Goal: Information Seeking & Learning: Learn about a topic

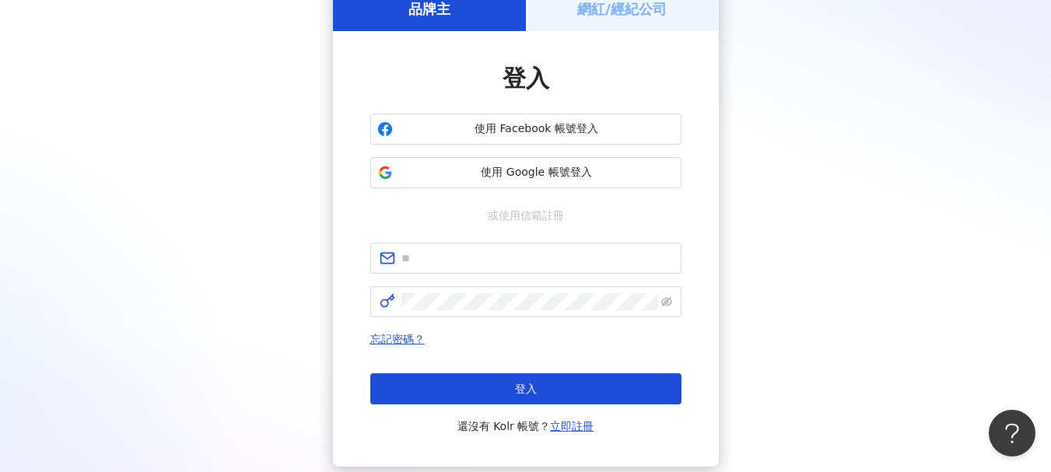
scroll to position [156, 0]
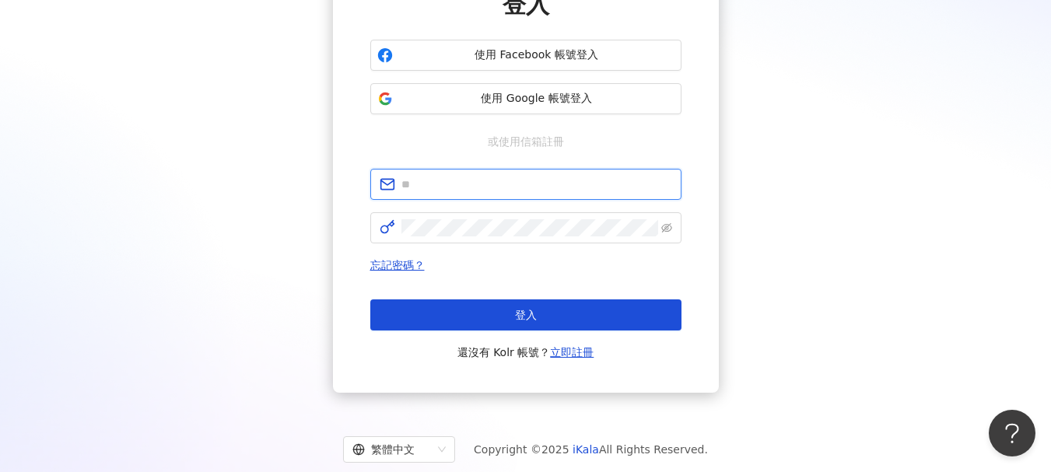
type input "**********"
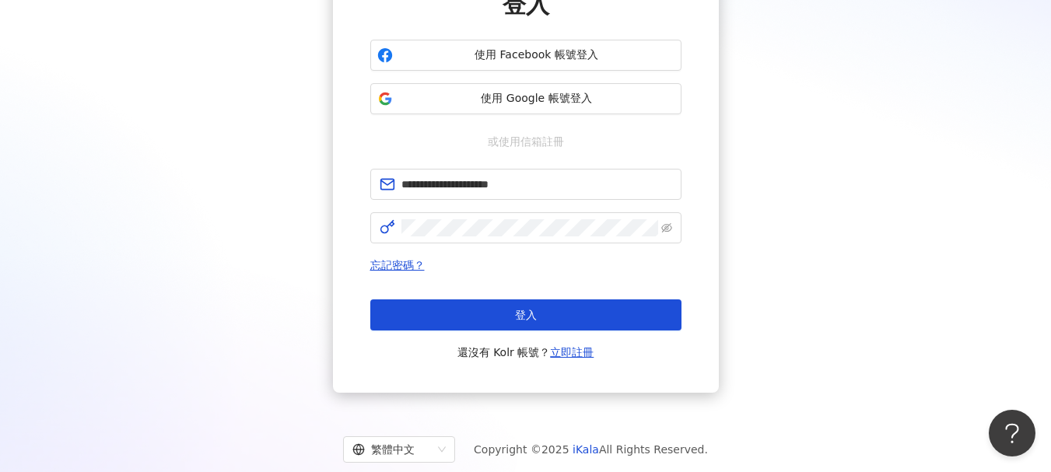
click at [479, 292] on div "忘記密碼？ 登入 還沒有 Kolr 帳號？ 立即註冊" at bounding box center [525, 309] width 311 height 106
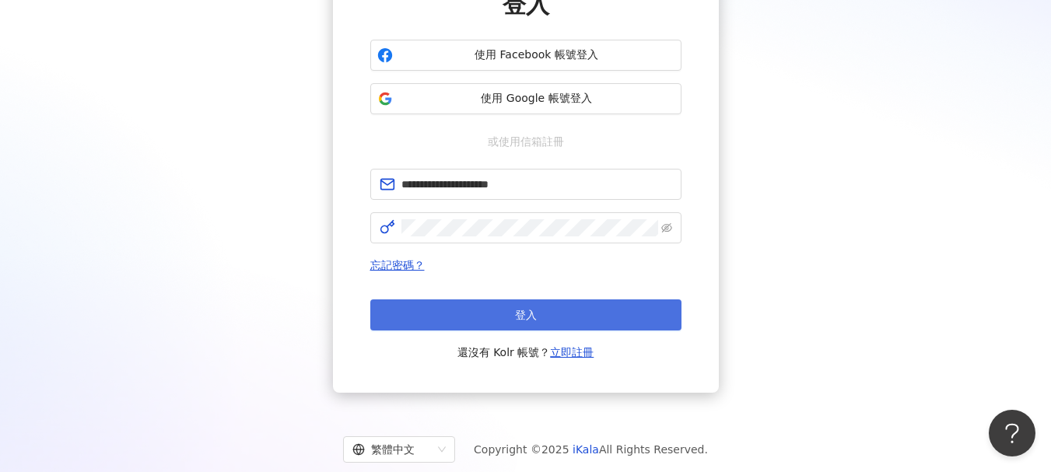
click at [472, 319] on button "登入" at bounding box center [525, 315] width 311 height 31
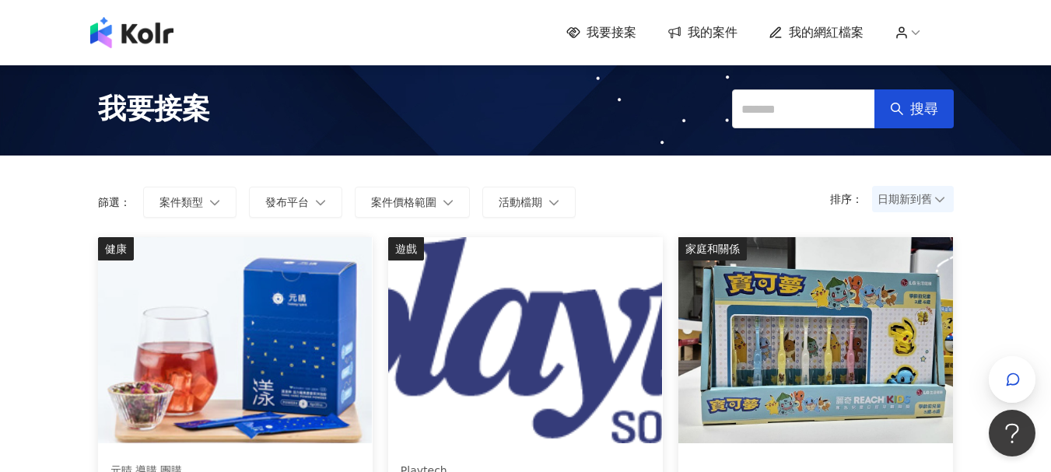
click at [816, 31] on span "我的網紅檔案" at bounding box center [826, 32] width 75 height 17
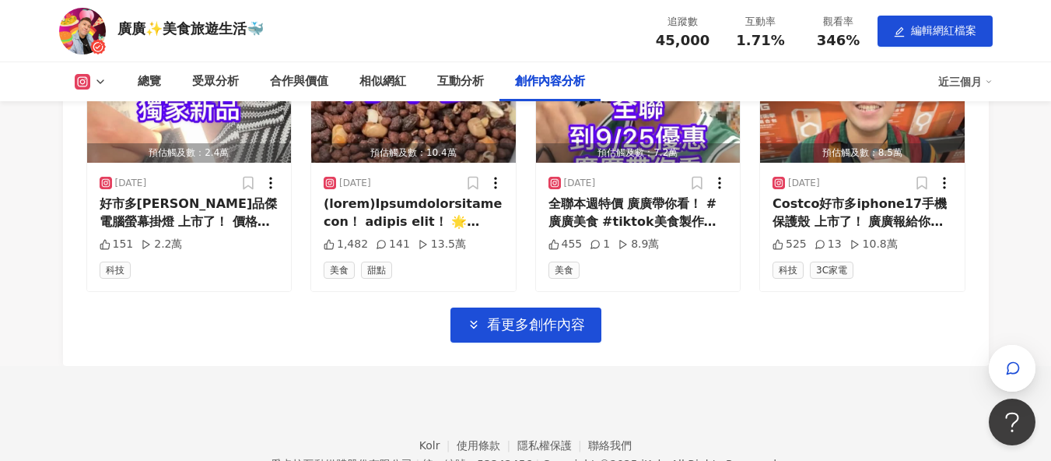
scroll to position [5026, 0]
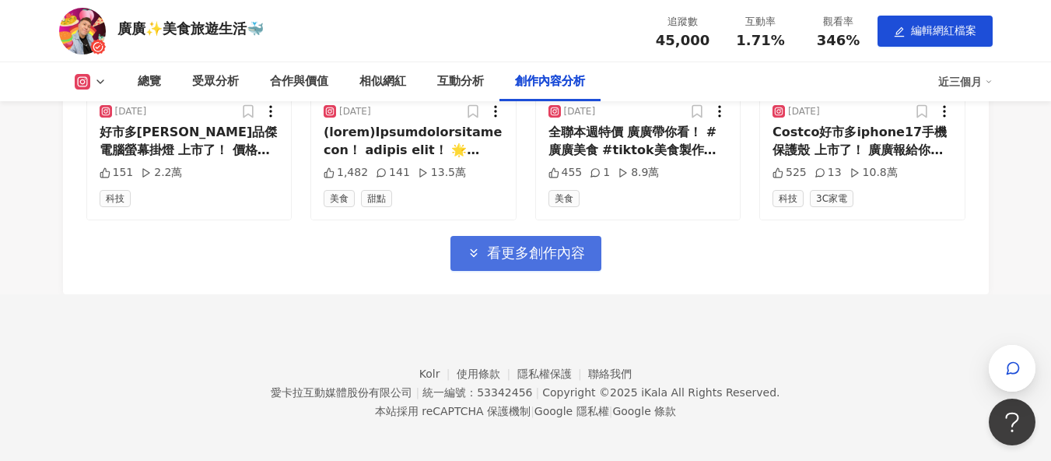
click at [546, 261] on button "看更多創作內容" at bounding box center [526, 253] width 151 height 35
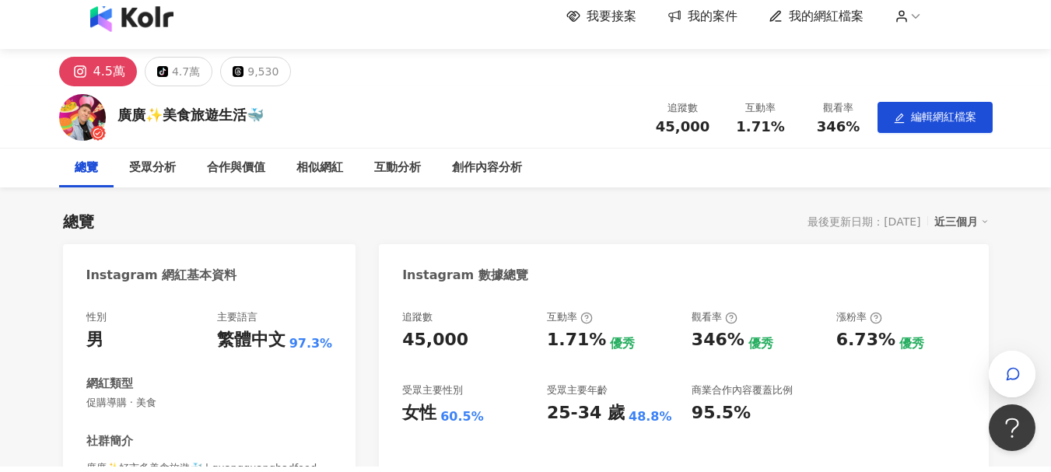
scroll to position [0, 0]
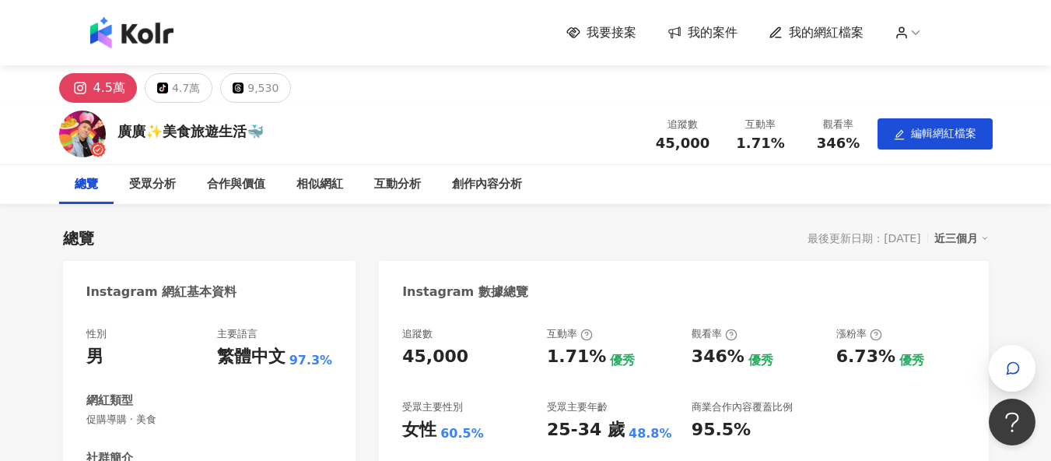
click at [147, 33] on img at bounding box center [131, 32] width 83 height 31
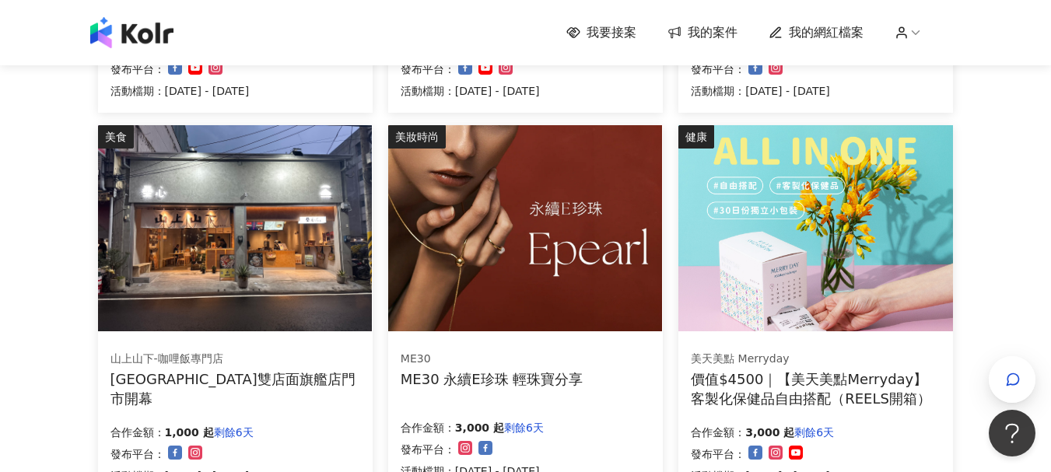
scroll to position [290, 0]
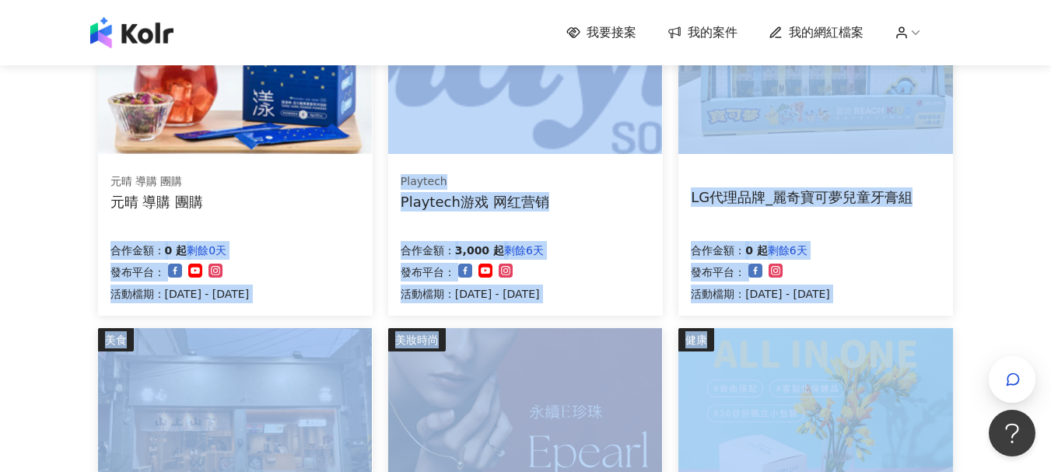
drag, startPoint x: 171, startPoint y: 334, endPoint x: 40, endPoint y: 303, distance: 134.4
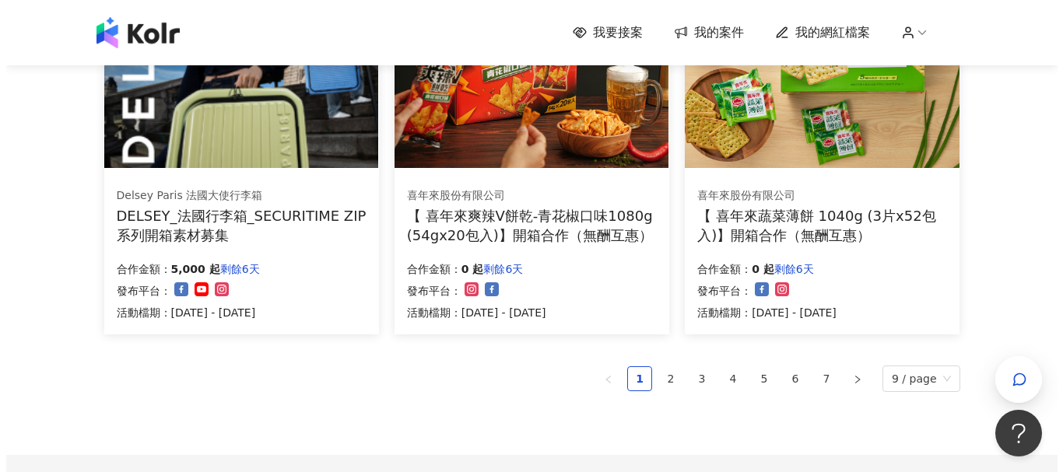
scroll to position [1146, 0]
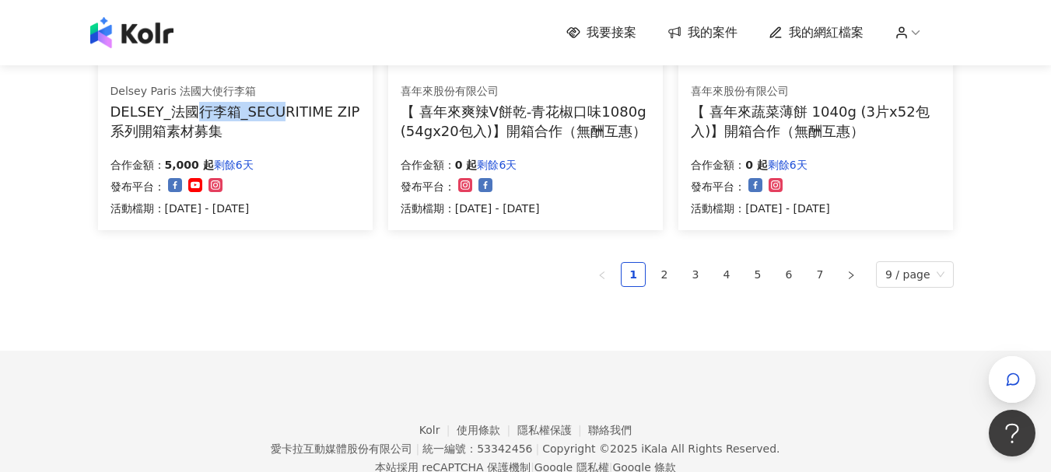
drag, startPoint x: 200, startPoint y: 114, endPoint x: 278, endPoint y: 110, distance: 77.9
click at [278, 110] on div "DELSEY_法國行李箱_SECURITIME ZIP系列開箱素材募集" at bounding box center [236, 121] width 250 height 39
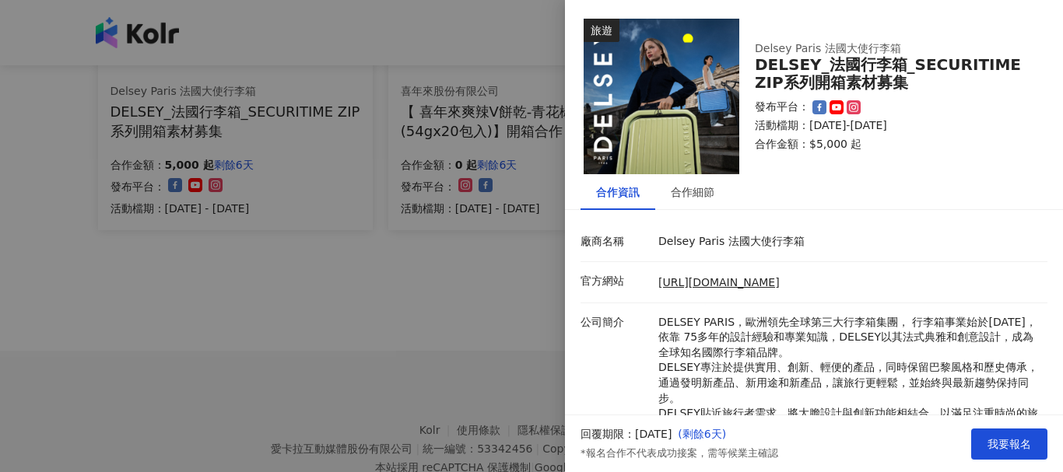
click at [252, 110] on div at bounding box center [531, 236] width 1063 height 472
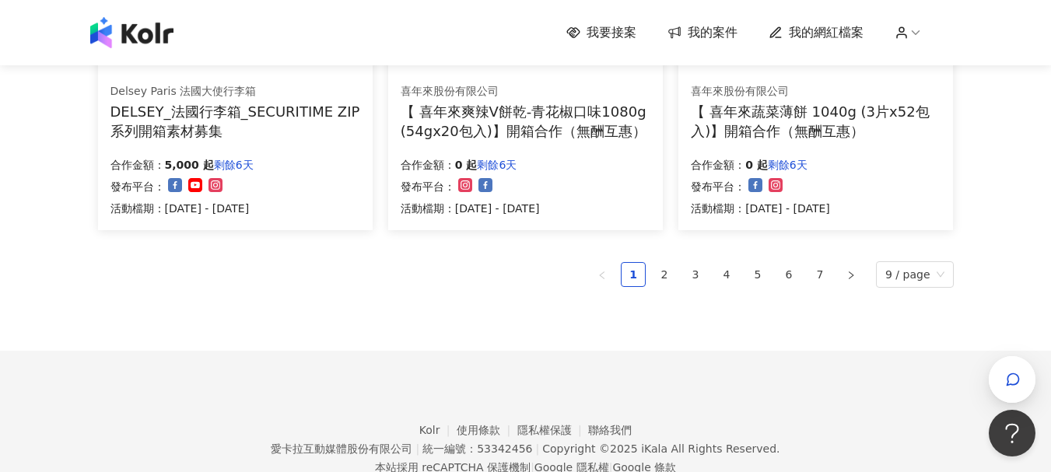
click at [240, 105] on div "DELSEY_法國行李箱_SECURITIME ZIP系列開箱素材募集" at bounding box center [236, 121] width 250 height 39
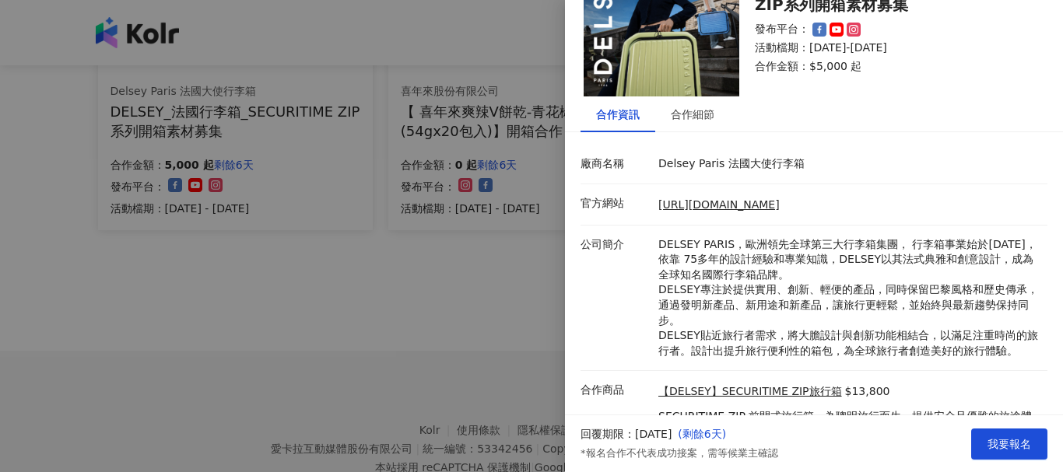
scroll to position [153, 0]
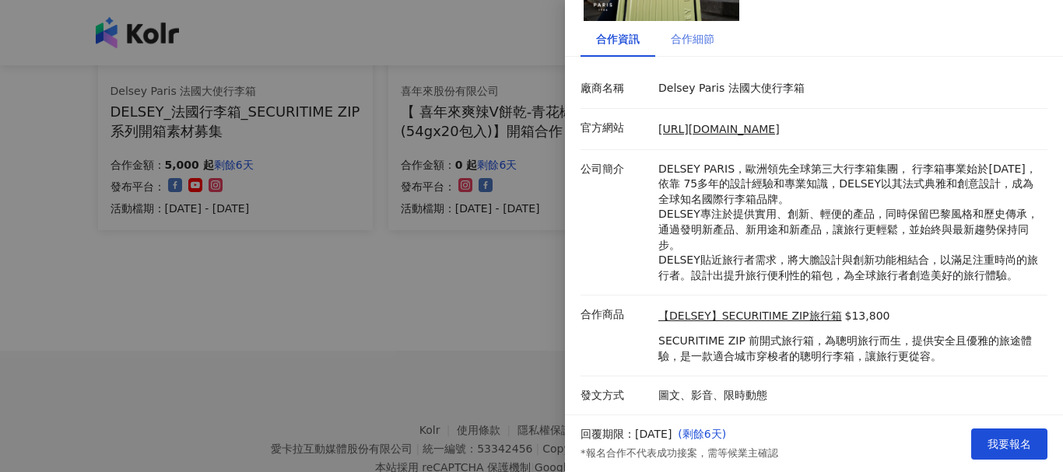
click at [679, 30] on div "合作細節" at bounding box center [692, 39] width 75 height 36
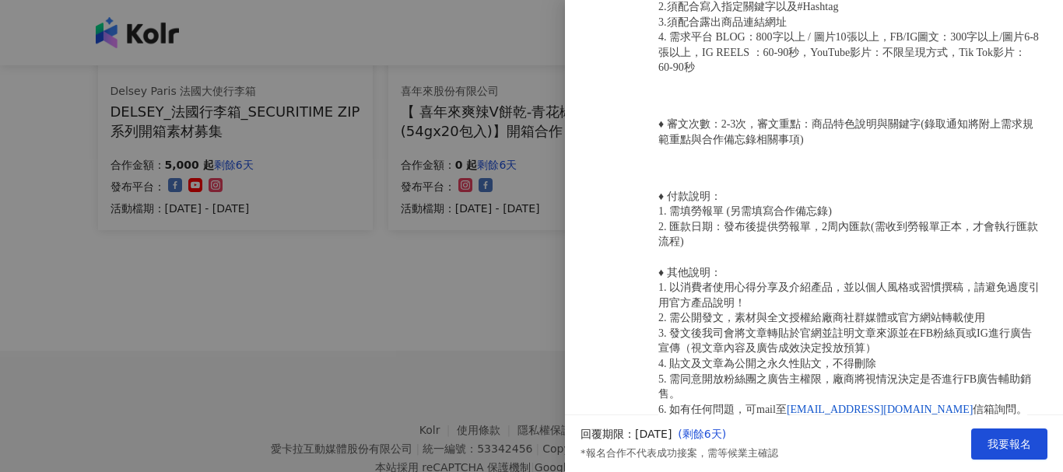
scroll to position [1067, 0]
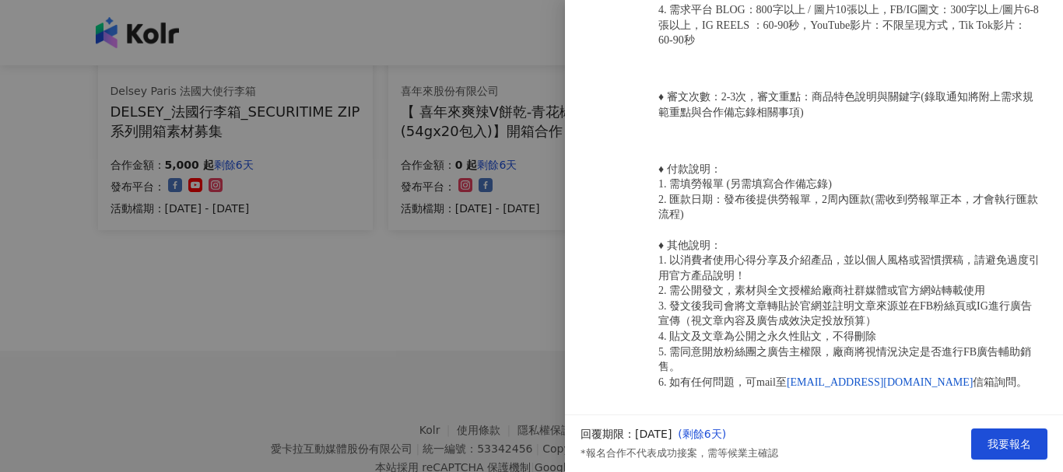
click at [149, 206] on div at bounding box center [531, 236] width 1063 height 472
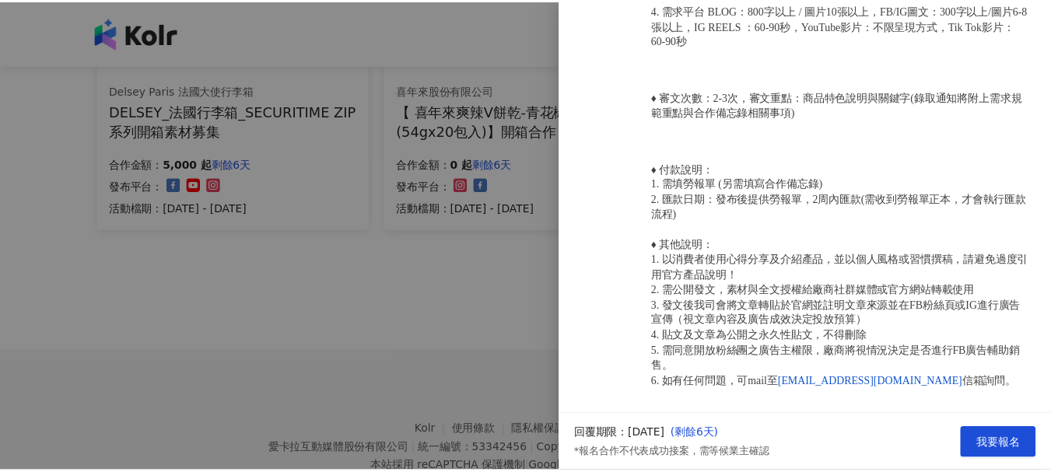
scroll to position [0, 0]
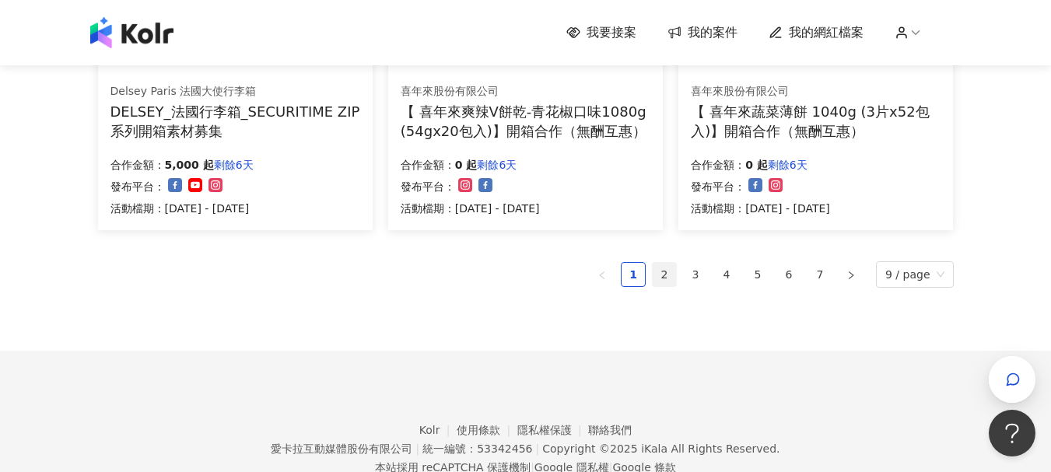
click at [666, 272] on link "2" at bounding box center [664, 274] width 23 height 23
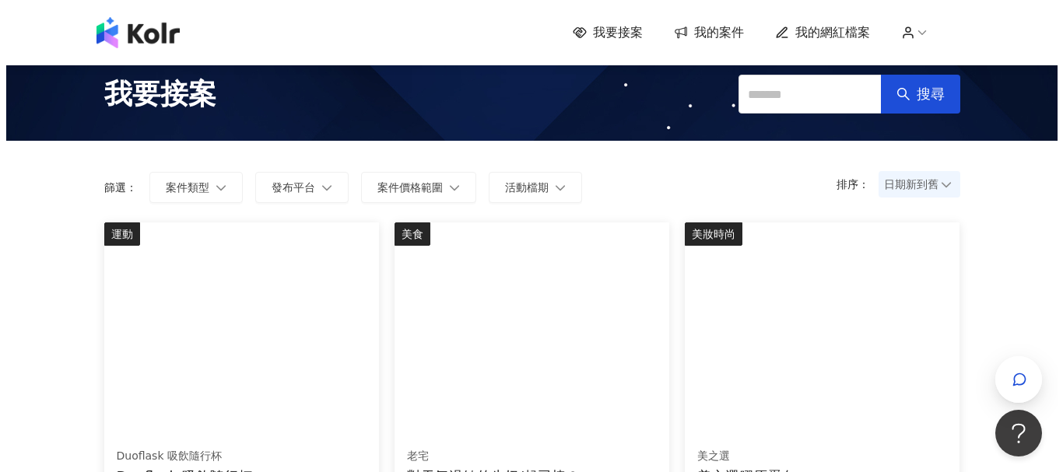
scroll to position [233, 0]
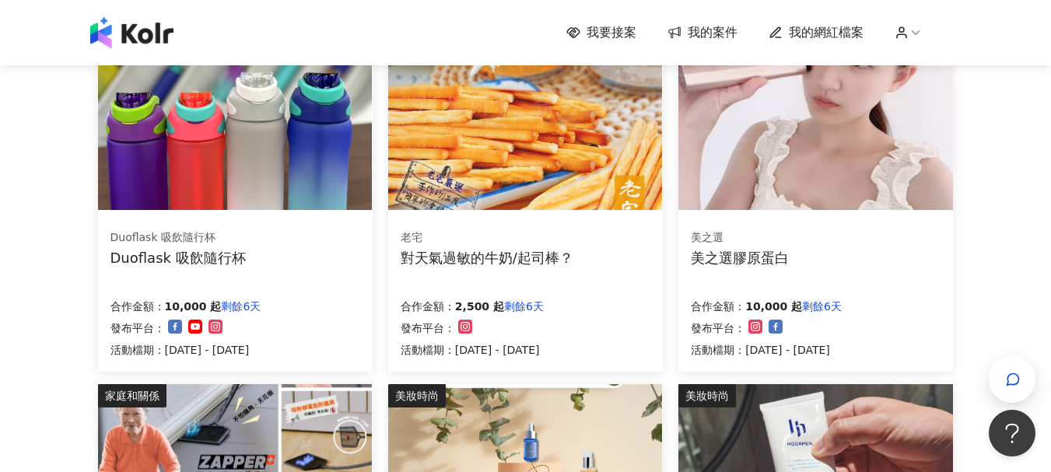
click at [188, 257] on div "Duoflask 吸飲隨行杯" at bounding box center [178, 257] width 135 height 19
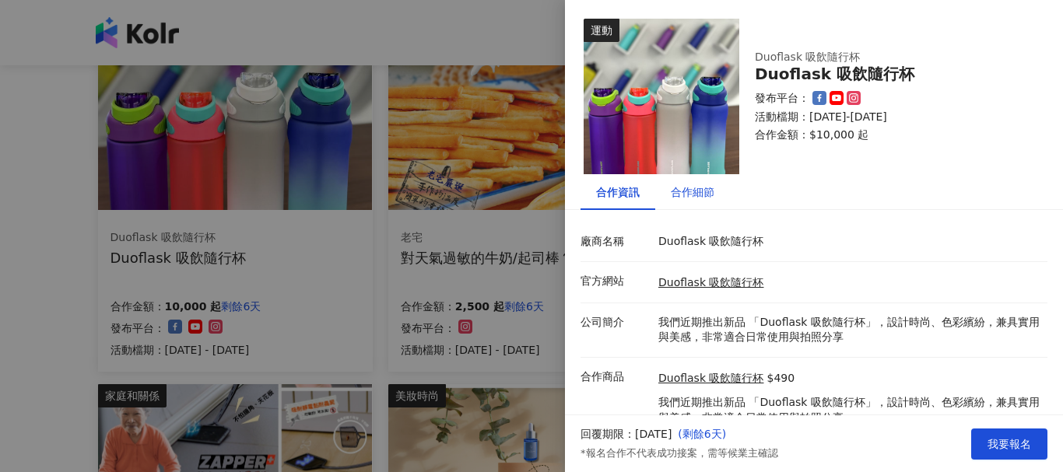
click at [684, 197] on div "合作細節" at bounding box center [693, 192] width 44 height 17
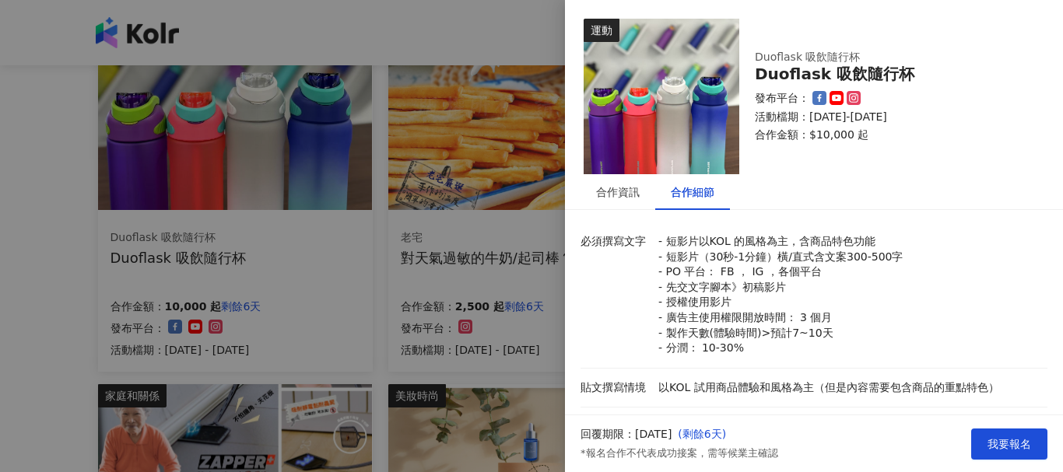
scroll to position [156, 0]
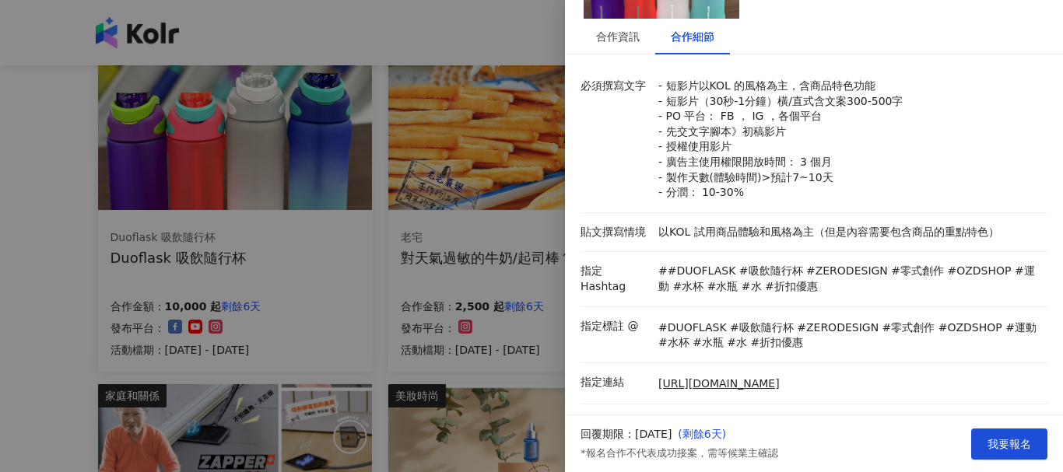
click at [43, 225] on div at bounding box center [531, 236] width 1063 height 472
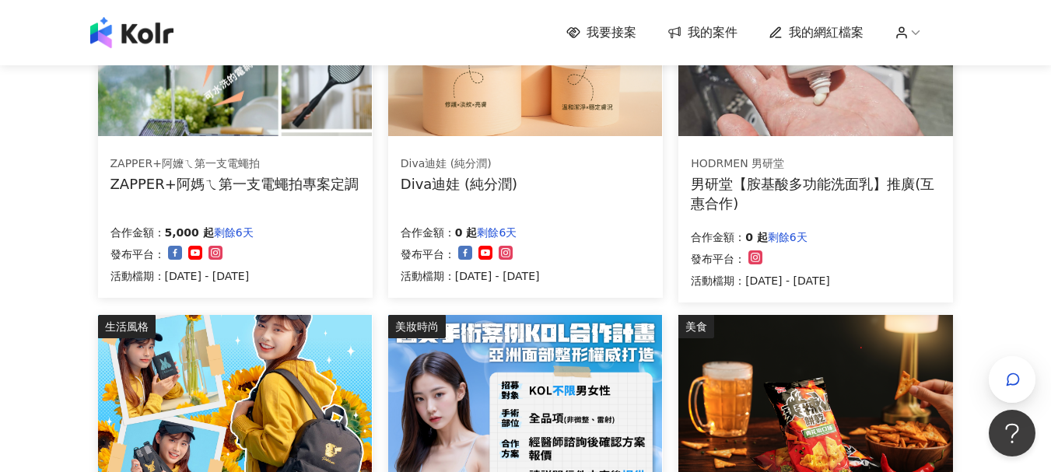
scroll to position [700, 0]
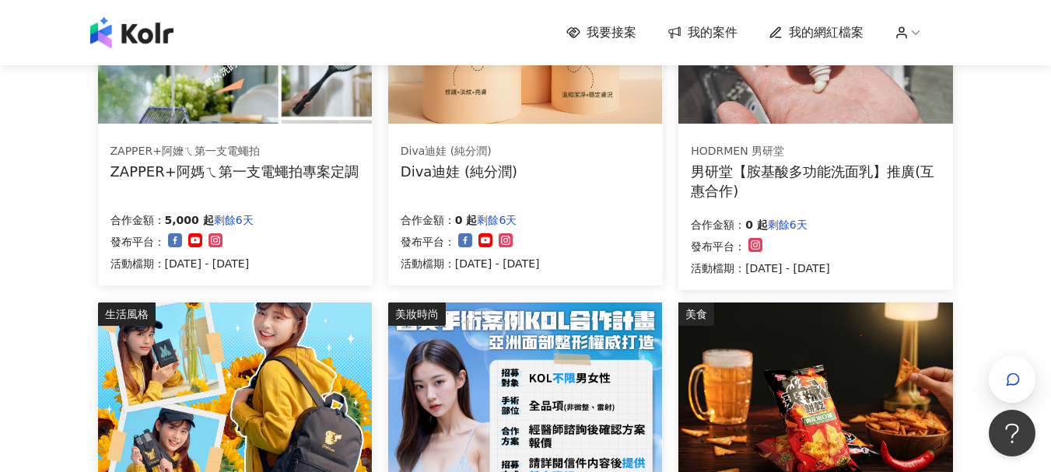
click at [759, 152] on div "HODRMEN 男研堂" at bounding box center [815, 152] width 249 height 16
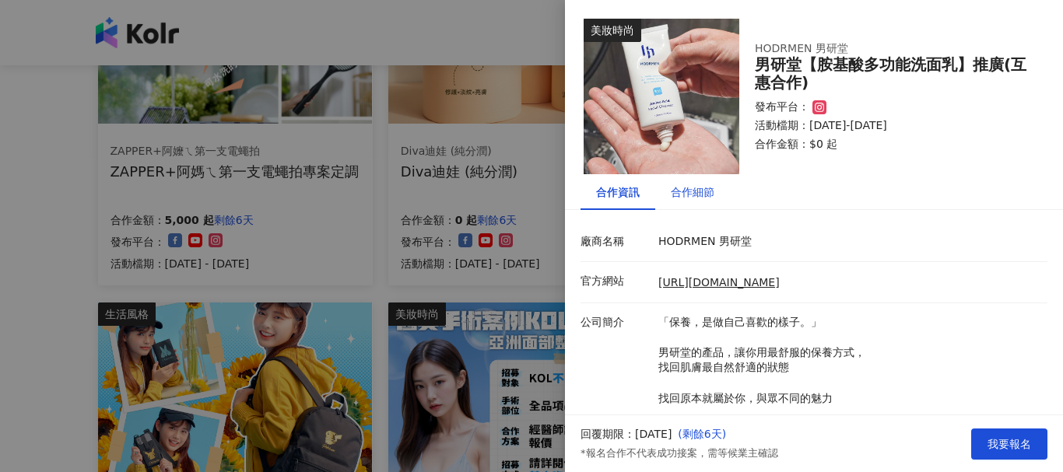
click at [700, 196] on div "合作細節" at bounding box center [693, 192] width 44 height 17
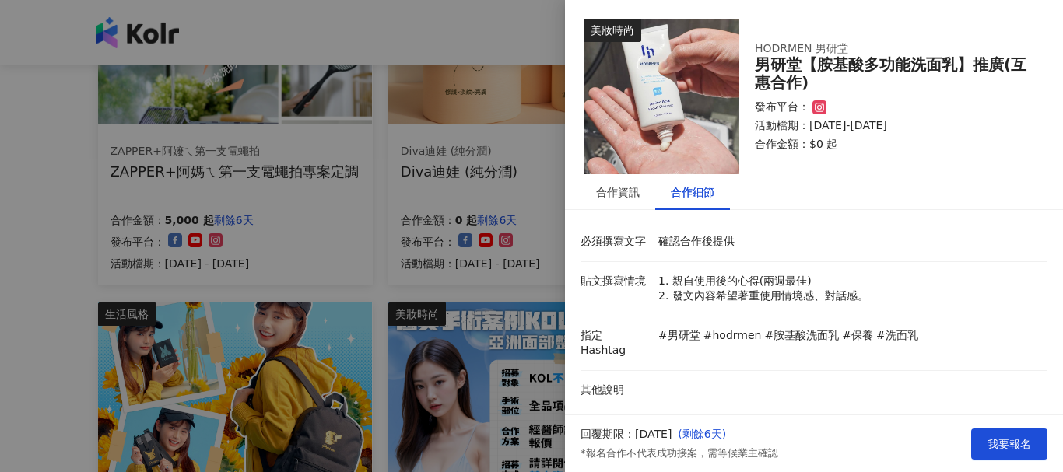
click at [67, 174] on div at bounding box center [531, 236] width 1063 height 472
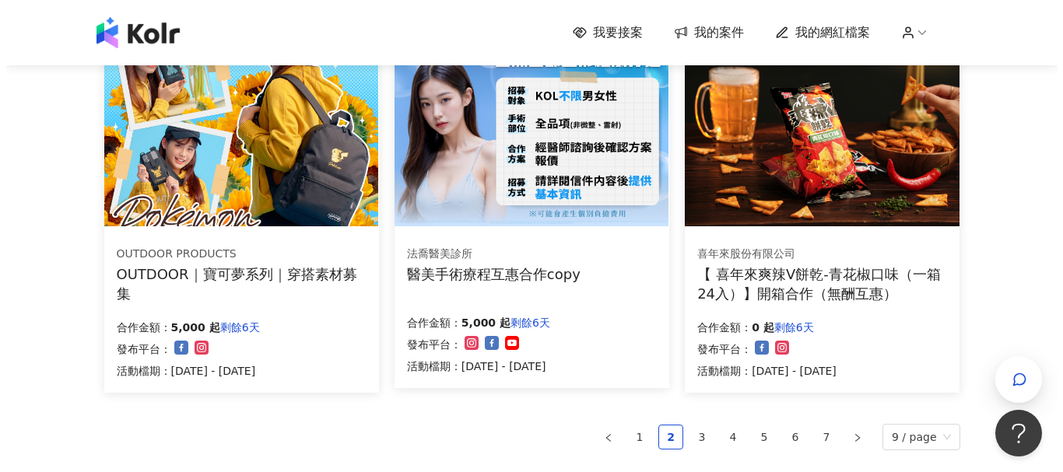
scroll to position [1090, 0]
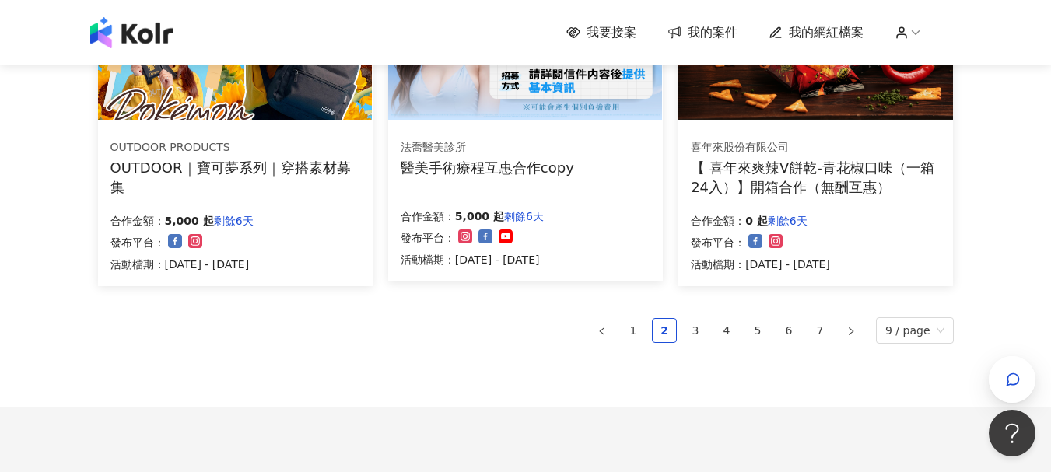
click at [806, 107] on img at bounding box center [816, 17] width 274 height 206
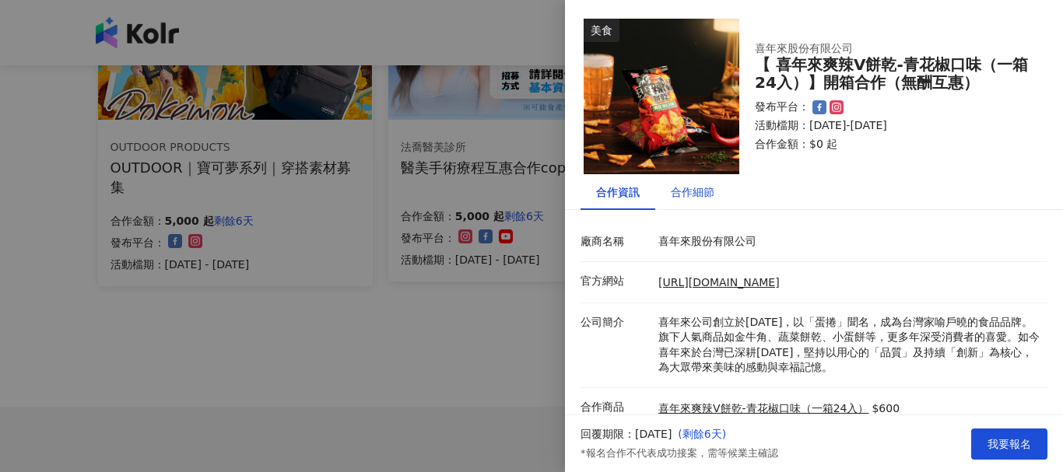
click at [698, 195] on div "合作細節" at bounding box center [693, 192] width 44 height 17
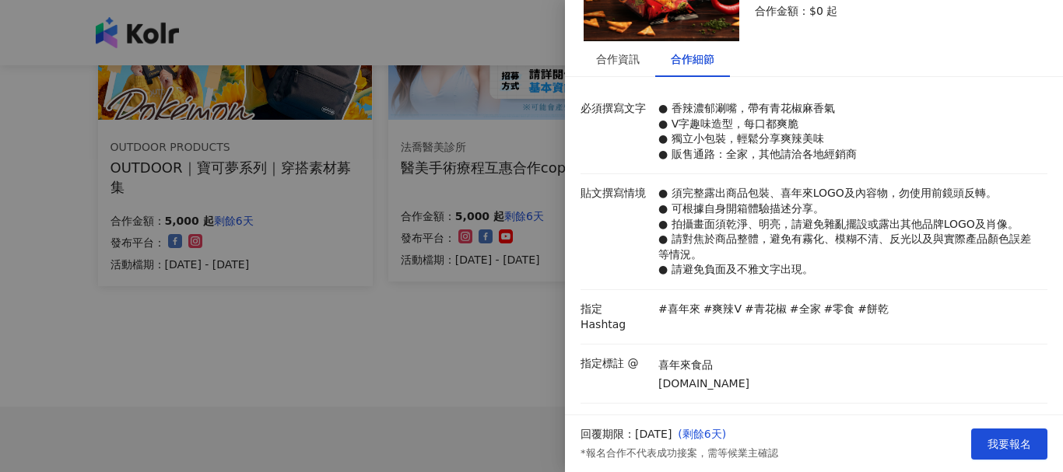
scroll to position [212, 0]
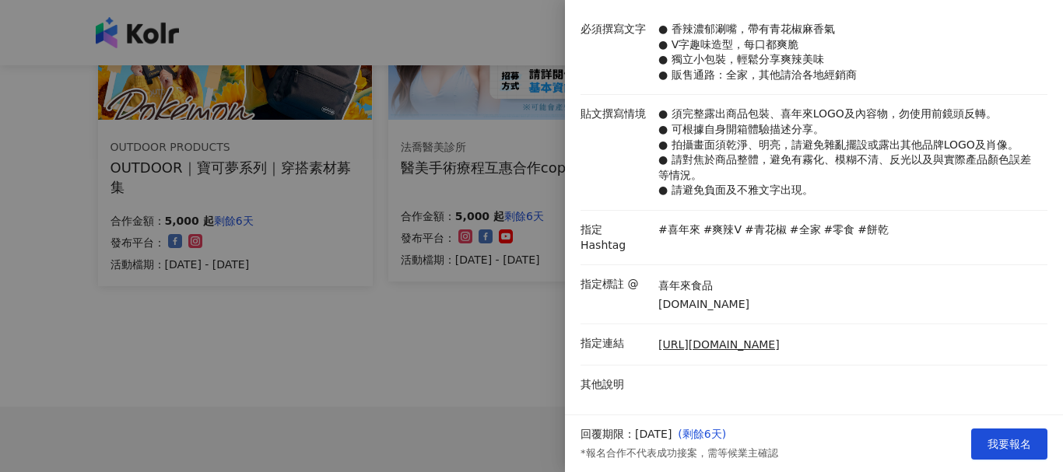
click at [46, 220] on div at bounding box center [531, 236] width 1063 height 472
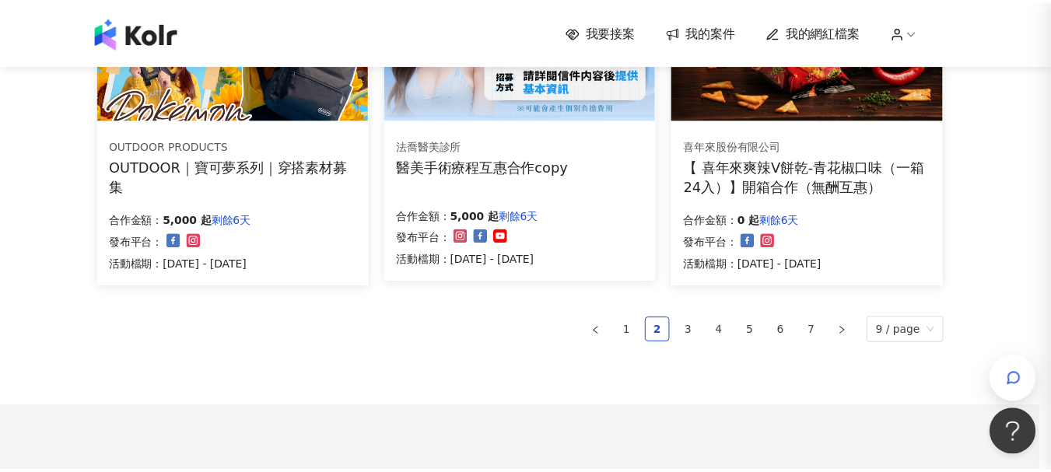
scroll to position [0, 0]
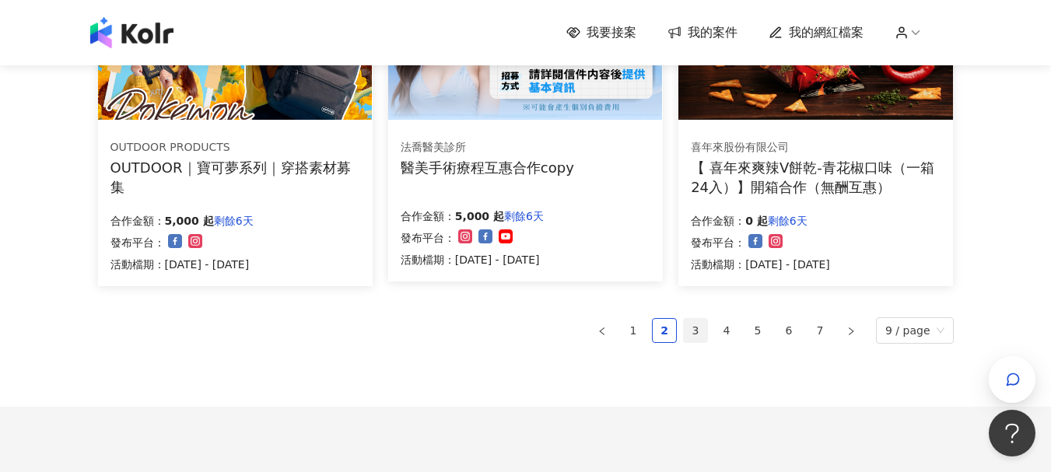
click at [692, 327] on link "3" at bounding box center [695, 330] width 23 height 23
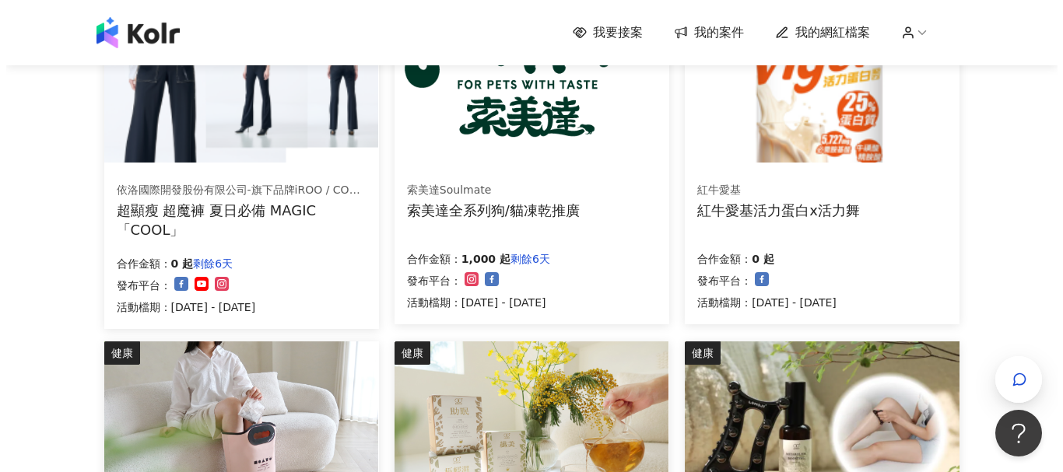
scroll to position [545, 0]
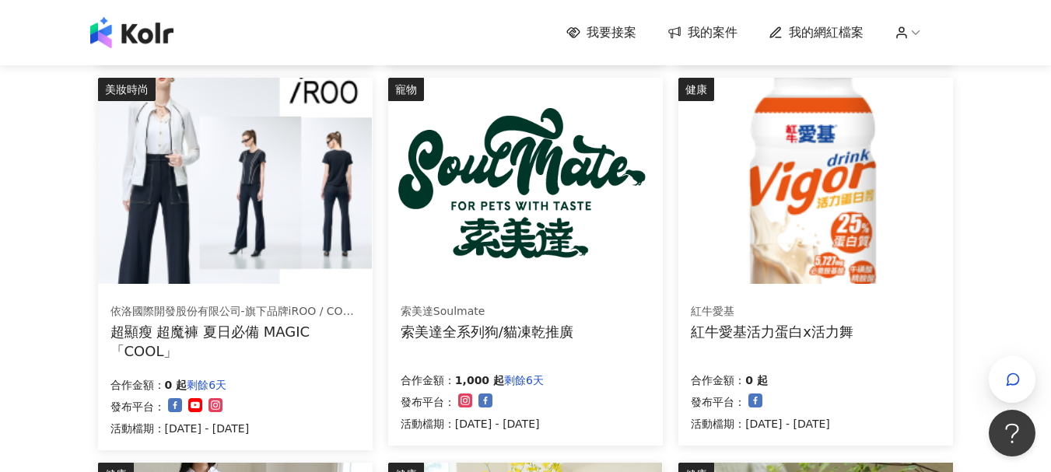
click at [818, 188] on img at bounding box center [816, 181] width 274 height 206
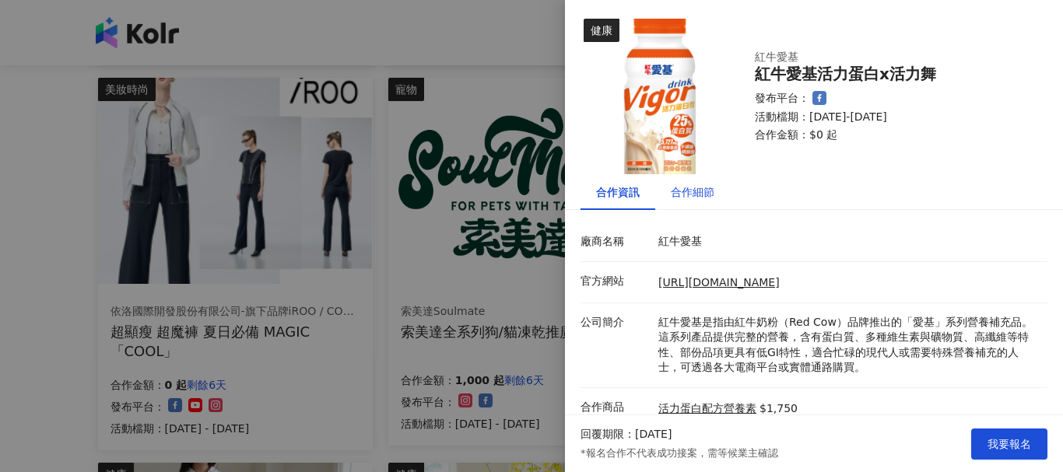
click at [705, 188] on div "合作細節" at bounding box center [693, 192] width 44 height 17
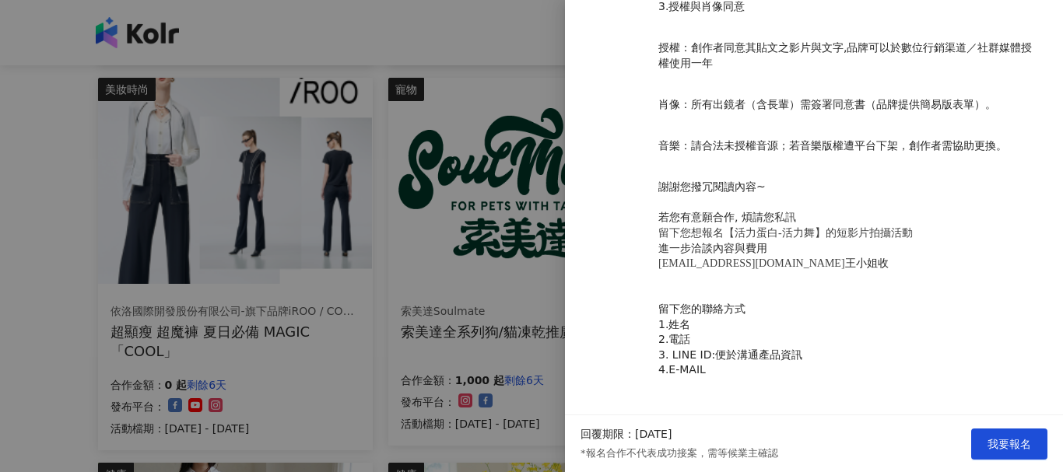
scroll to position [1567, 0]
click at [13, 201] on div at bounding box center [531, 236] width 1063 height 472
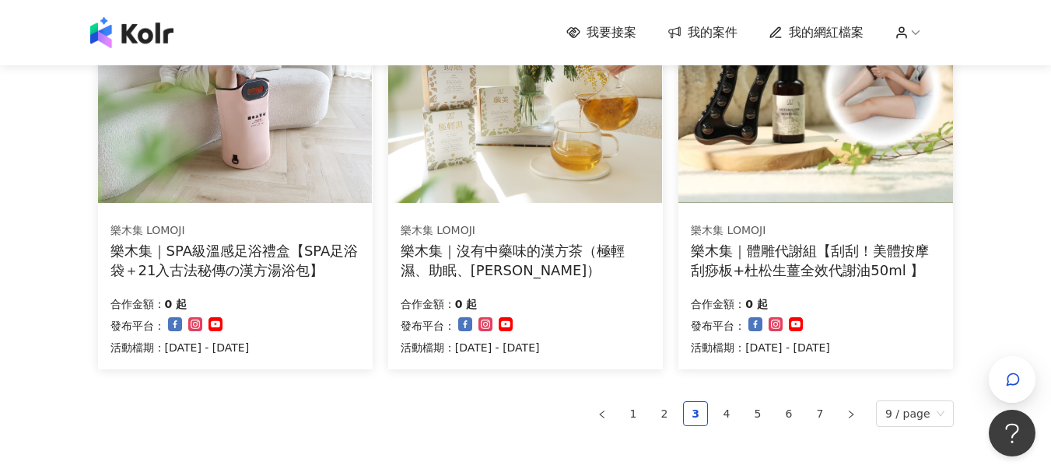
scroll to position [1012, 0]
click at [739, 411] on link "4" at bounding box center [726, 413] width 23 height 23
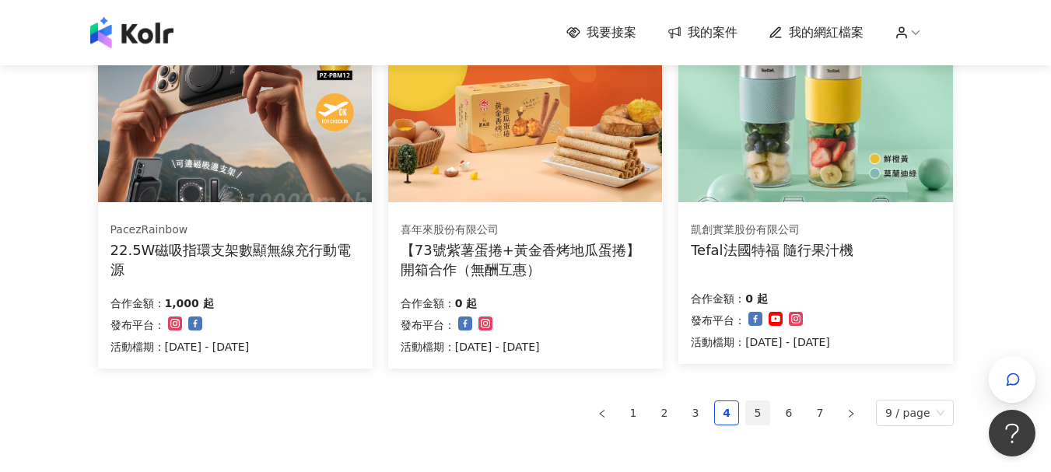
click at [766, 416] on link "5" at bounding box center [757, 413] width 23 height 23
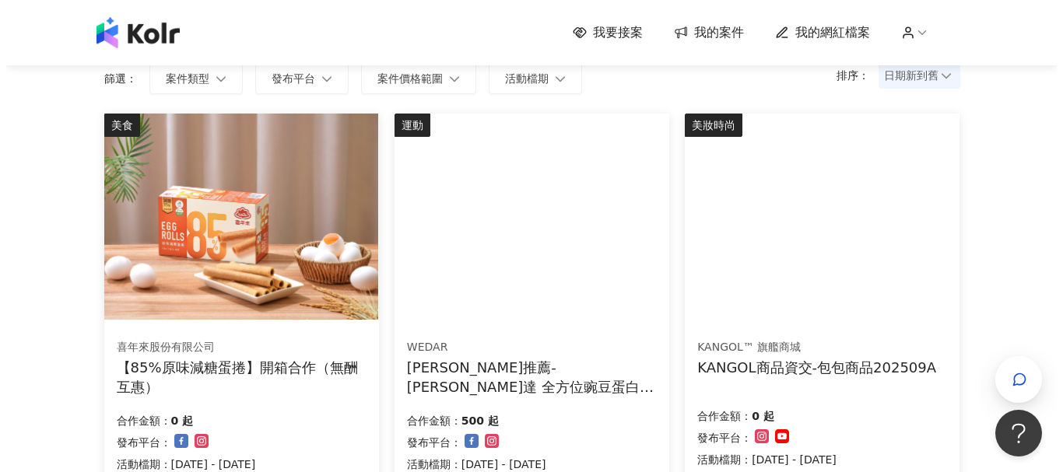
scroll to position [156, 0]
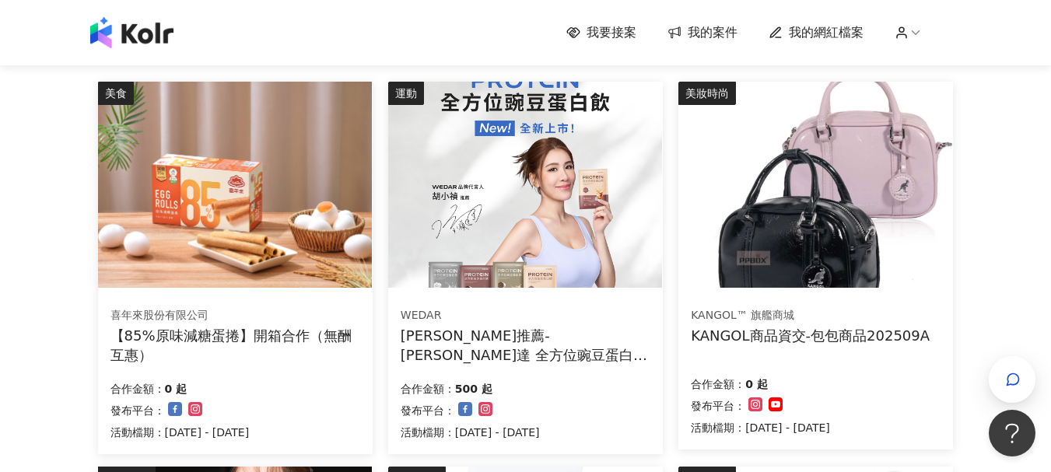
drag, startPoint x: 505, startPoint y: 182, endPoint x: 486, endPoint y: 189, distance: 19.9
click at [486, 189] on img at bounding box center [525, 185] width 274 height 206
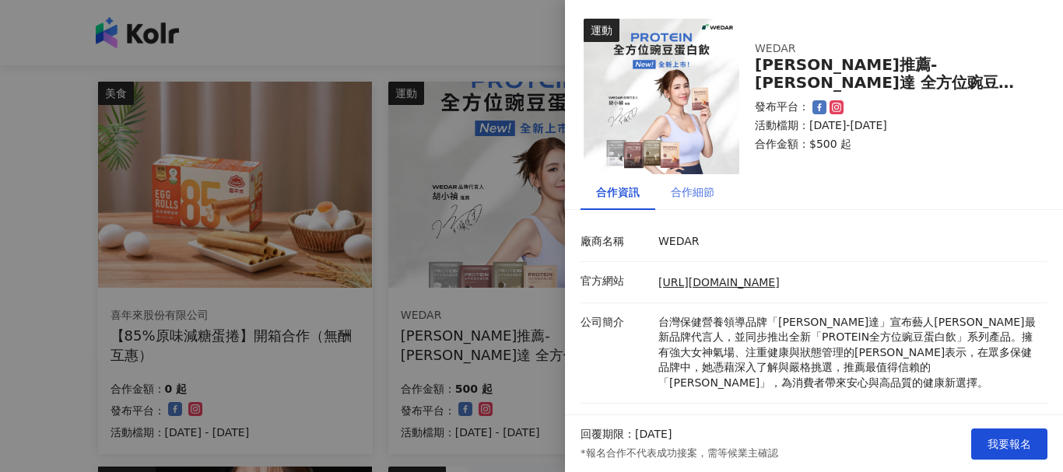
click at [691, 206] on div "合作細節" at bounding box center [692, 192] width 75 height 36
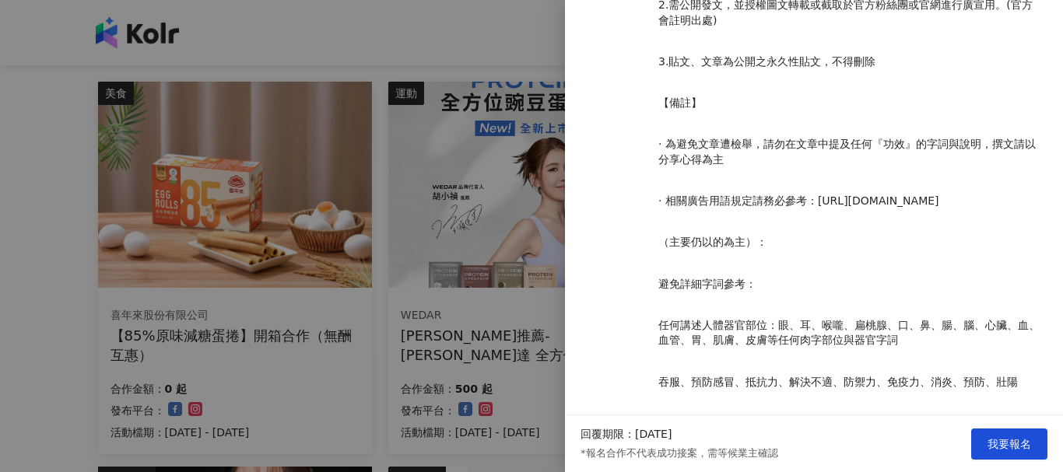
scroll to position [1855, 0]
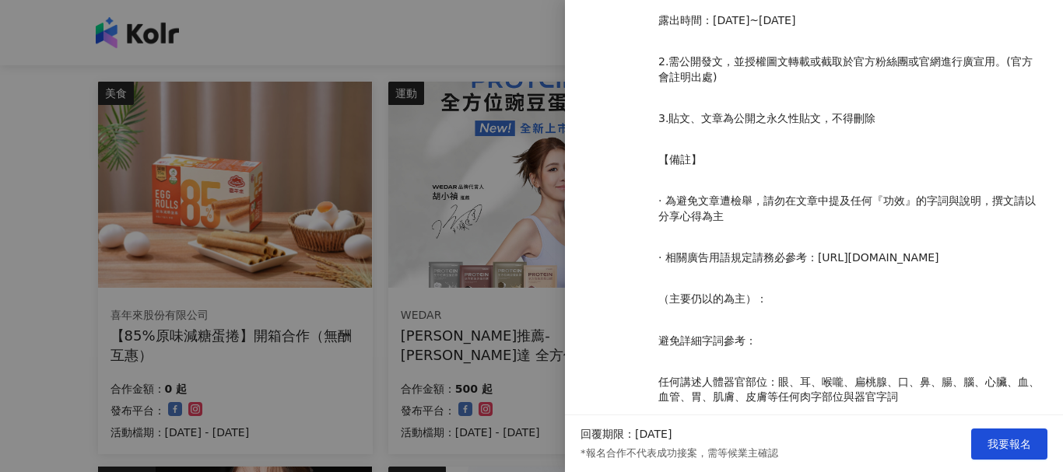
click at [0, 156] on div at bounding box center [531, 236] width 1063 height 472
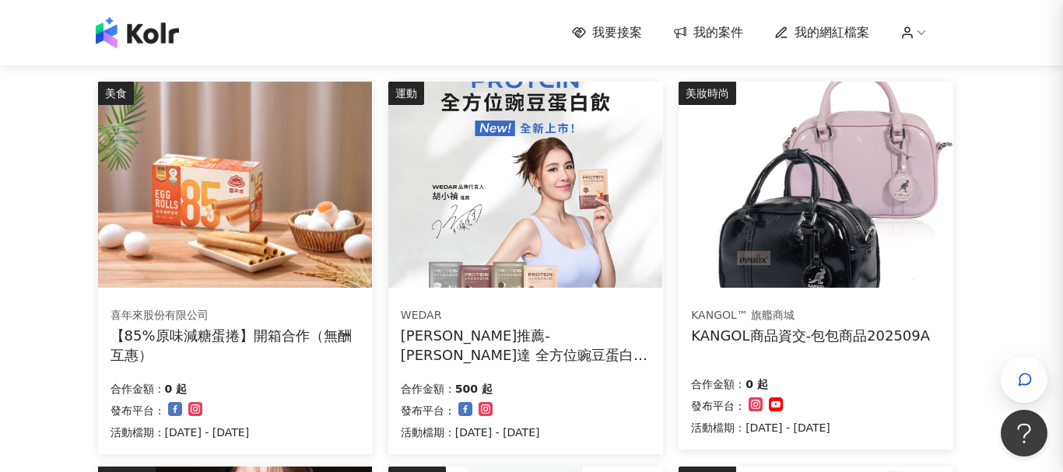
scroll to position [0, 0]
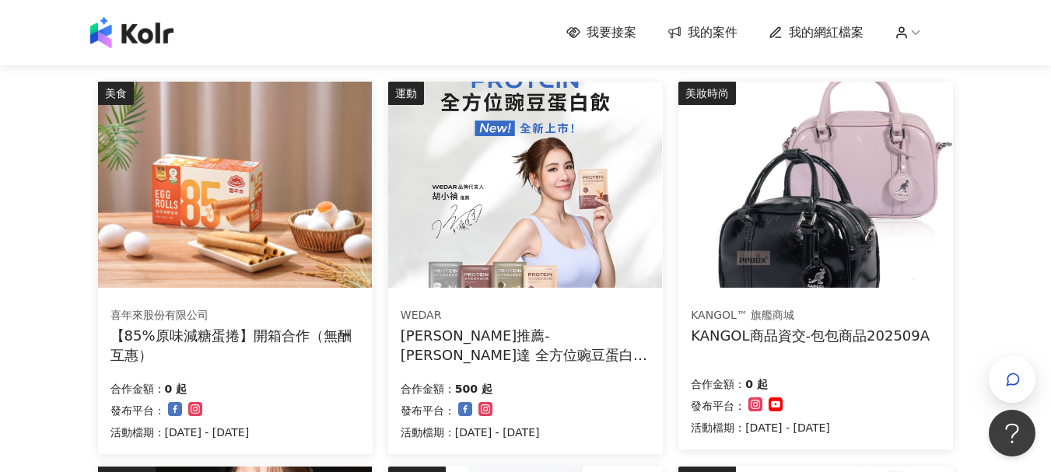
click at [181, 193] on img at bounding box center [235, 185] width 274 height 206
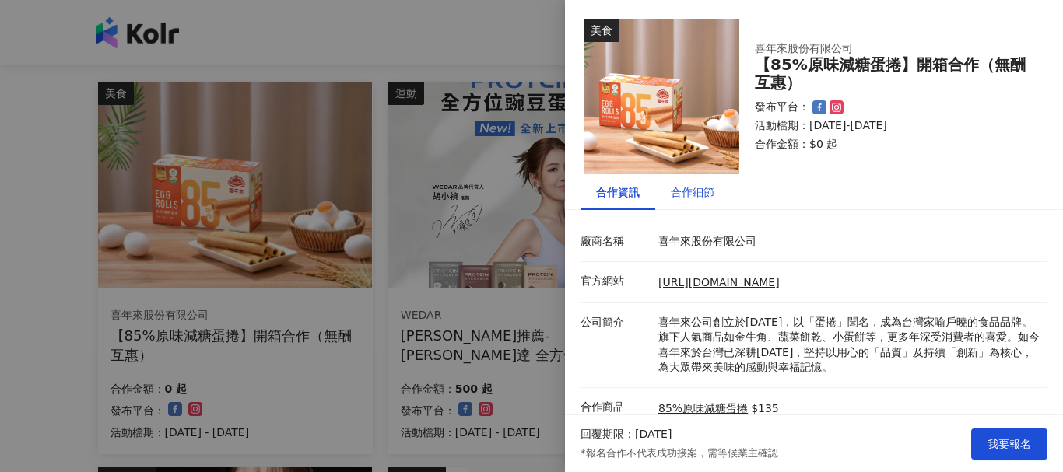
click at [696, 193] on div "合作細節" at bounding box center [693, 192] width 44 height 17
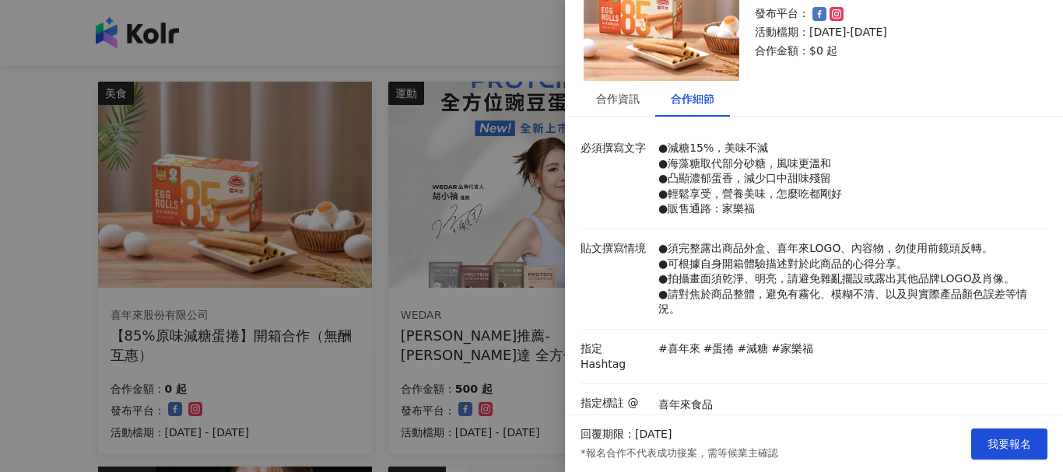
scroll to position [212, 0]
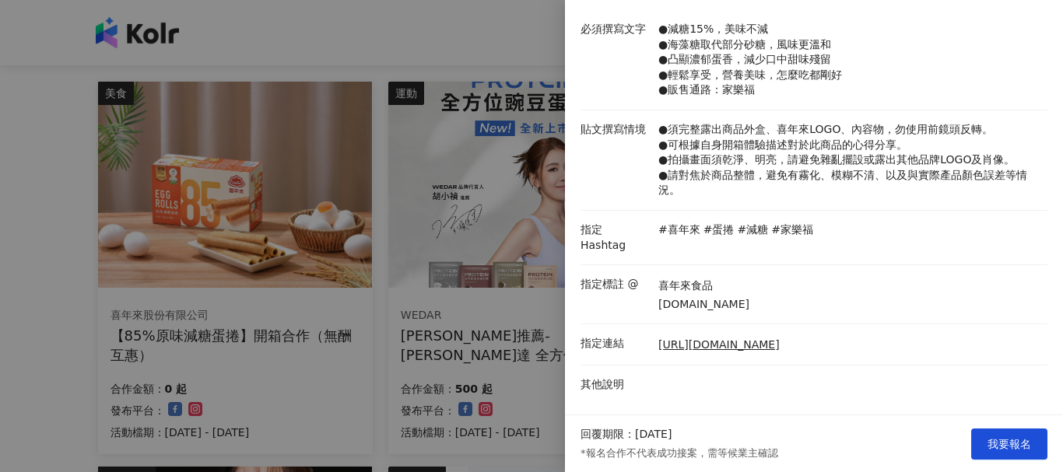
click at [1, 243] on div at bounding box center [531, 236] width 1063 height 472
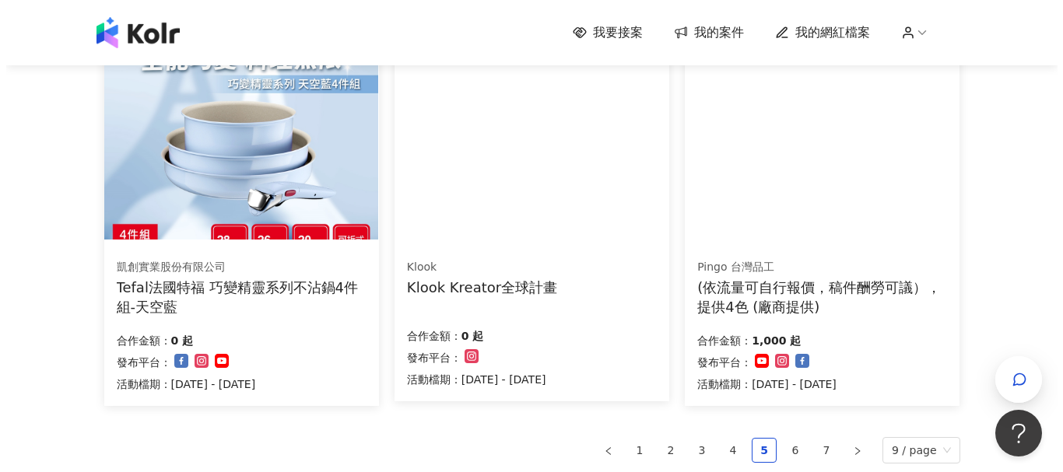
scroll to position [1090, 0]
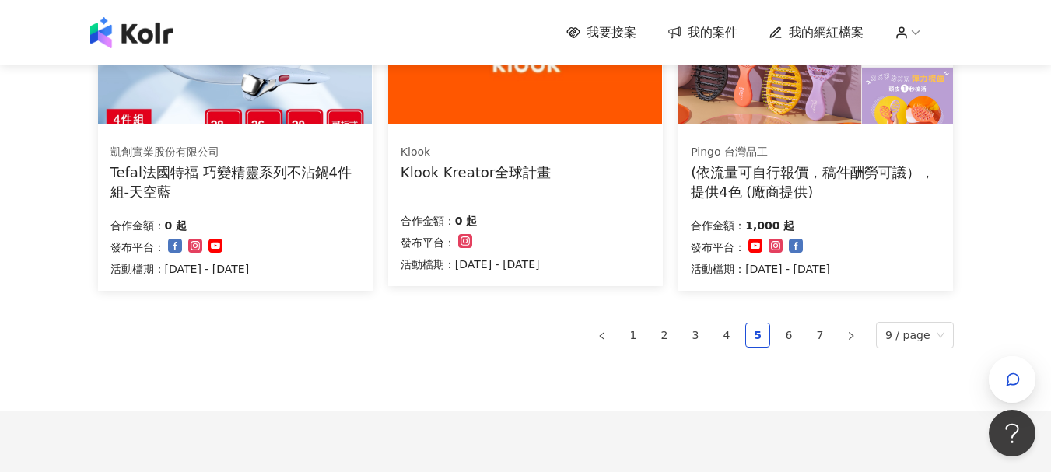
click at [539, 83] on img at bounding box center [525, 21] width 274 height 206
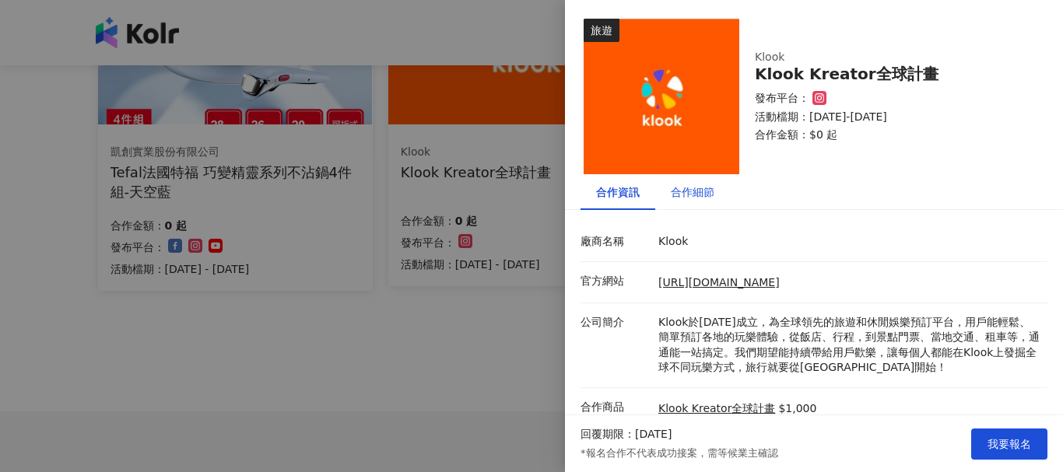
click at [691, 189] on div "合作細節" at bounding box center [693, 192] width 44 height 17
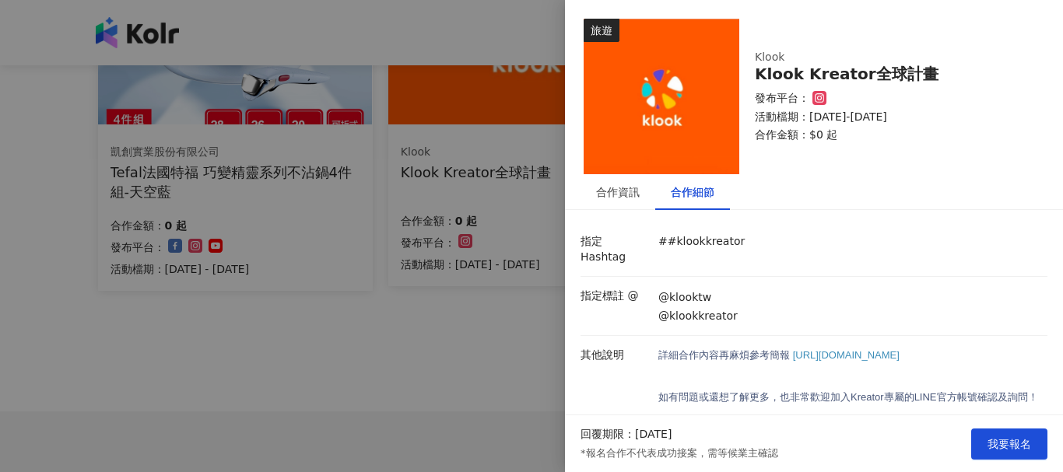
scroll to position [114, 0]
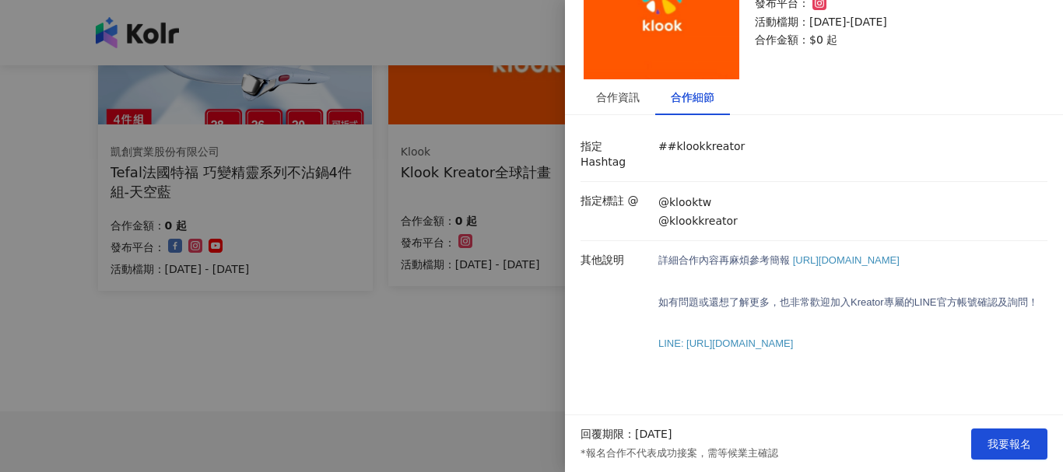
drag, startPoint x: 792, startPoint y: 226, endPoint x: 813, endPoint y: 246, distance: 28.6
click at [813, 253] on p "詳細合作內容再麻煩參考 簡報 [URL][DOMAIN_NAME]" at bounding box center [848, 261] width 381 height 16
copy span "[URL][DOMAIN_NAME]"
click at [17, 326] on div at bounding box center [531, 236] width 1063 height 472
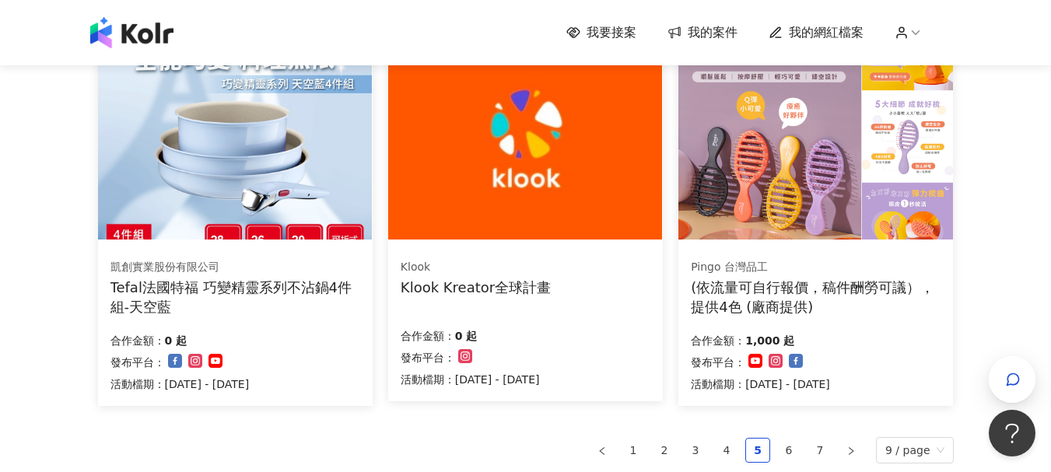
scroll to position [1012, 0]
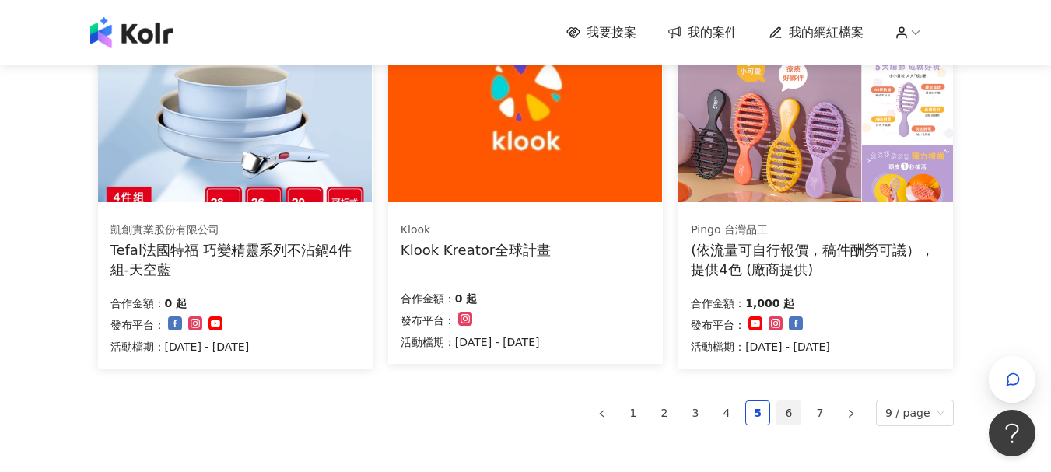
click at [789, 414] on link "6" at bounding box center [788, 413] width 23 height 23
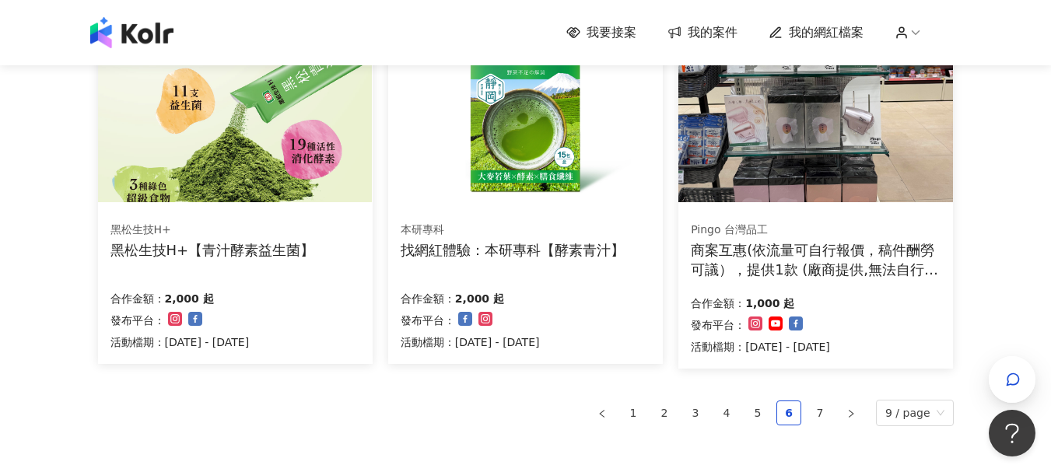
drag, startPoint x: 4, startPoint y: 296, endPoint x: 0, endPoint y: 402, distance: 106.7
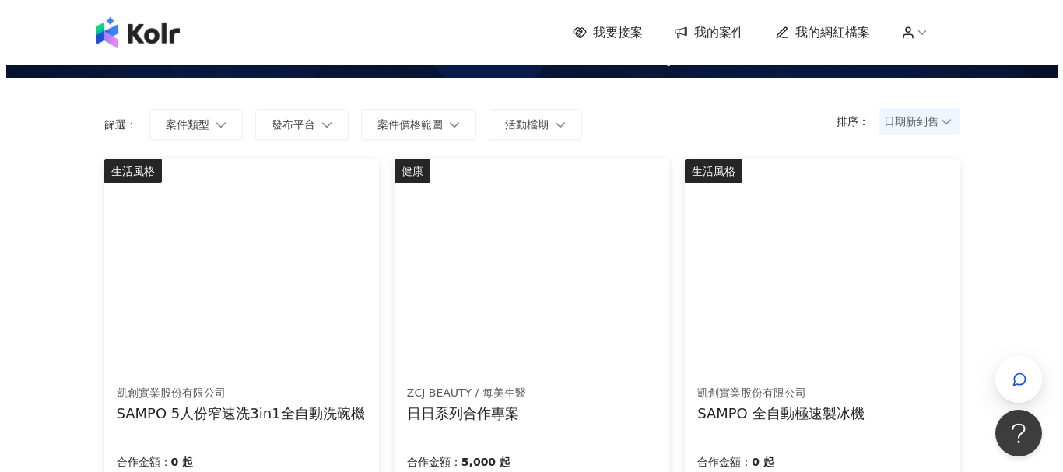
scroll to position [156, 0]
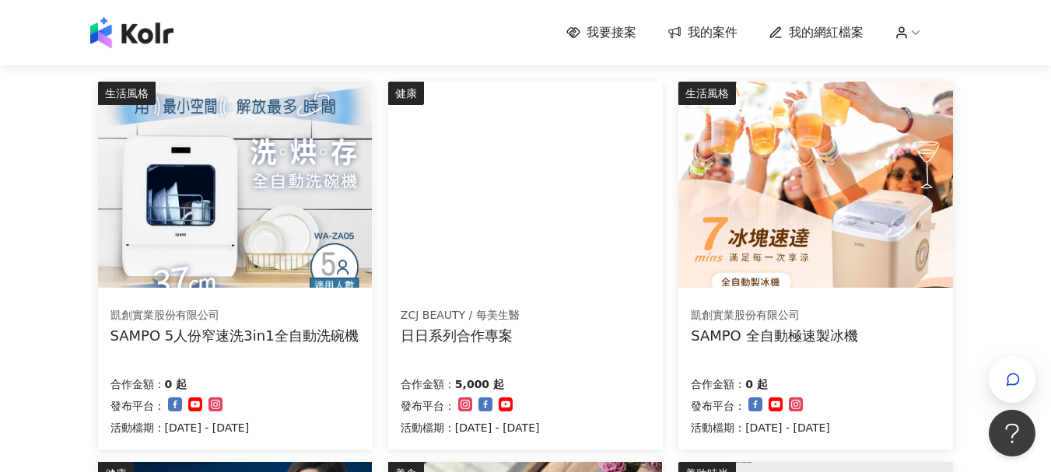
click at [181, 205] on img at bounding box center [235, 185] width 274 height 206
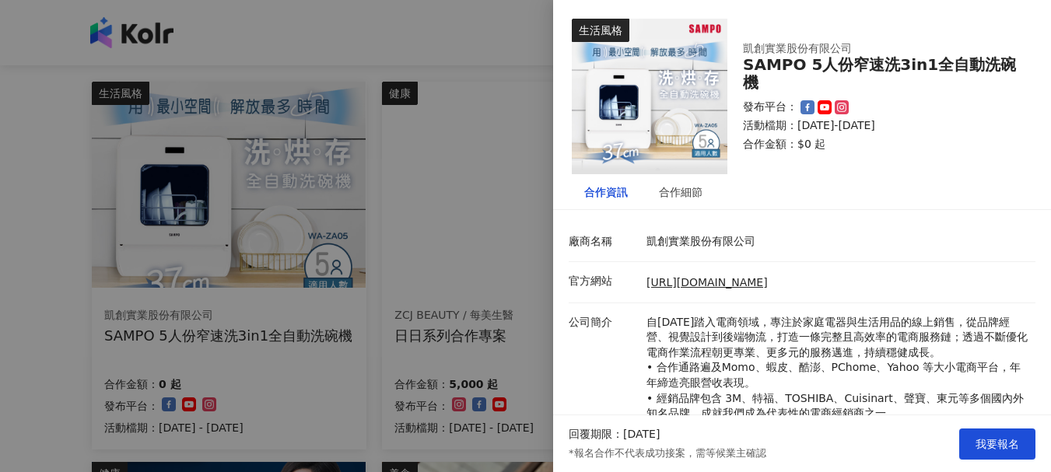
click at [181, 205] on div at bounding box center [525, 236] width 1051 height 472
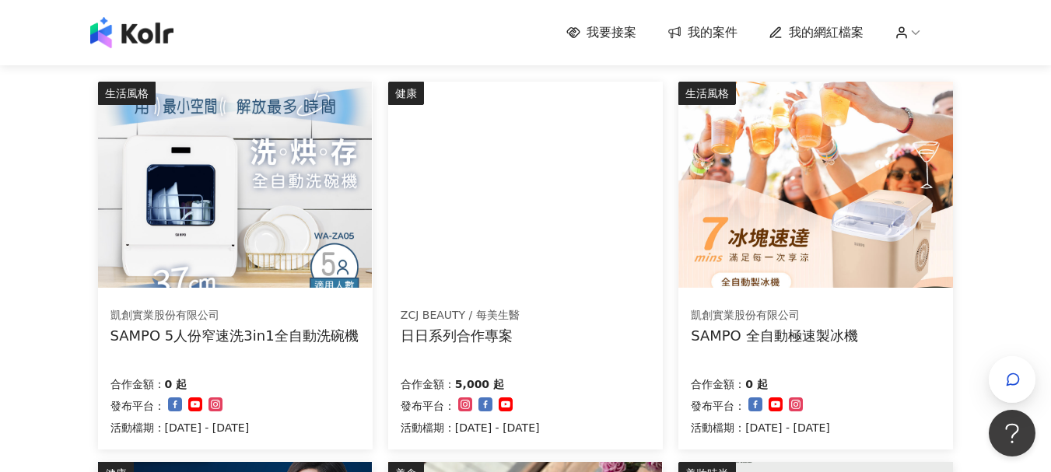
click at [290, 178] on img at bounding box center [235, 185] width 274 height 206
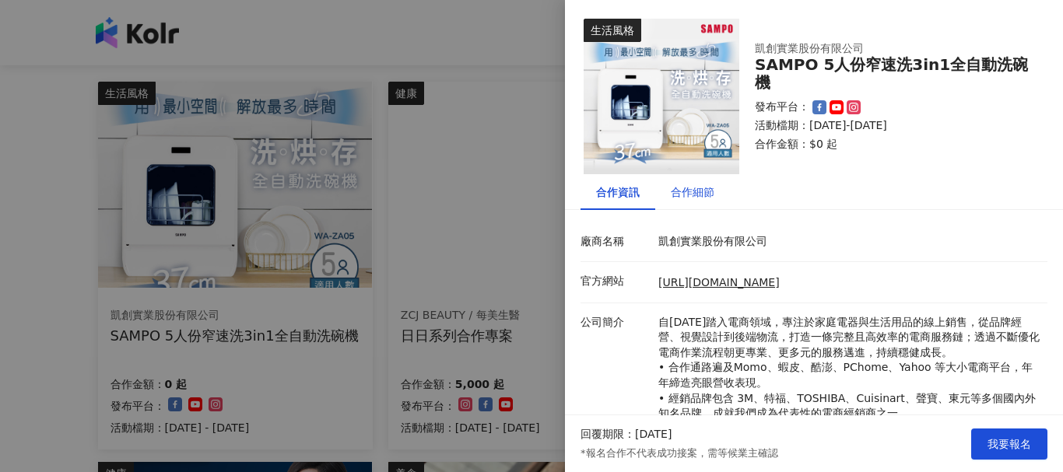
click at [686, 195] on div "合作細節" at bounding box center [693, 192] width 44 height 17
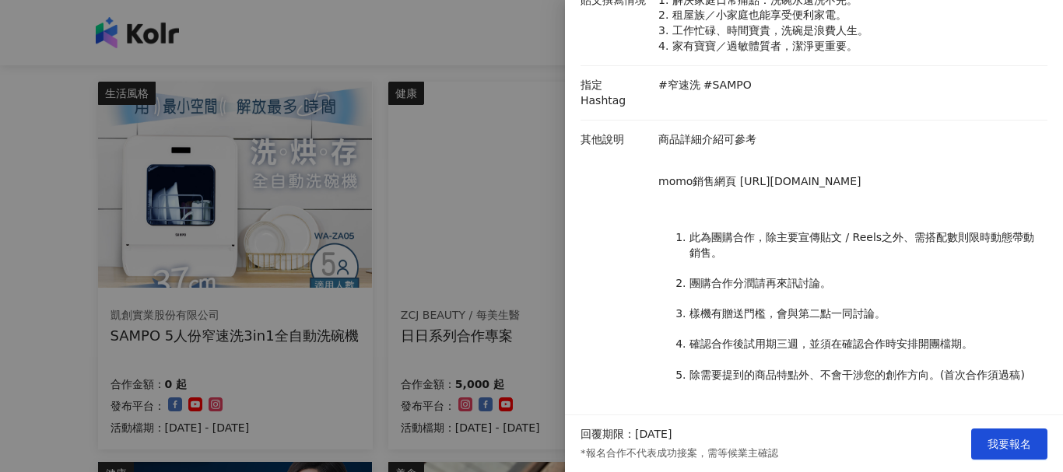
scroll to position [374, 0]
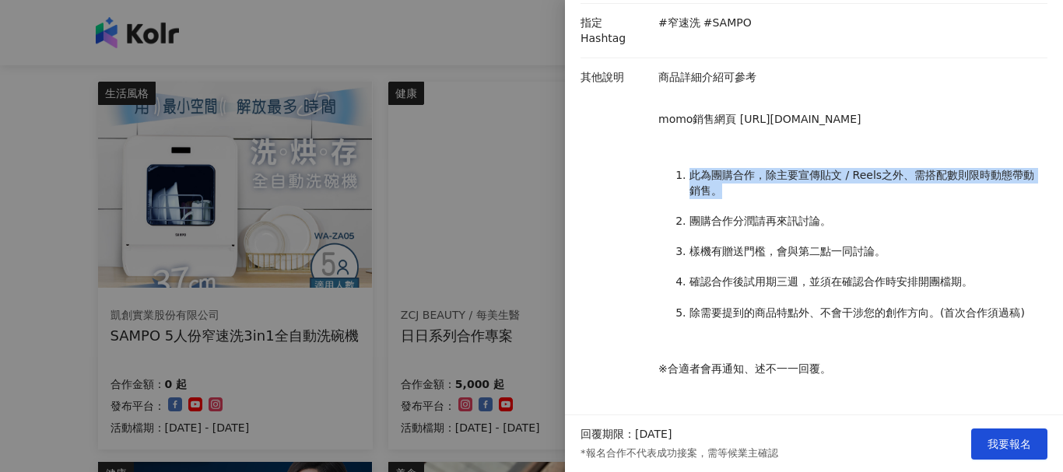
drag, startPoint x: 690, startPoint y: 174, endPoint x: 915, endPoint y: 196, distance: 226.1
click at [915, 196] on li "此為團購合作，除主要宣傳貼文 / Reels之外、需搭配數則限時動態帶動銷售。" at bounding box center [865, 183] width 350 height 30
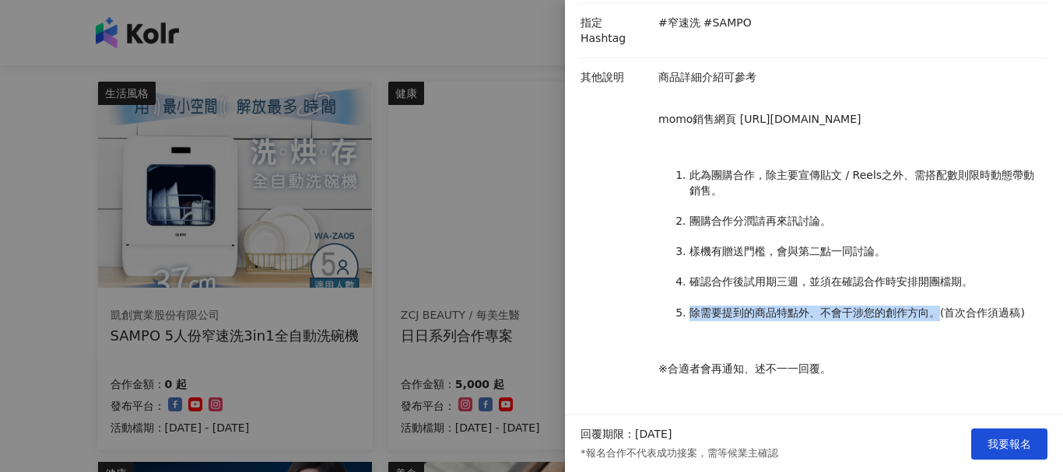
drag, startPoint x: 687, startPoint y: 317, endPoint x: 942, endPoint y: 311, distance: 255.4
click at [942, 311] on li "除需要提到的商品特點外、不會干涉您的創作方向。(首次合作須過稿)" at bounding box center [865, 314] width 350 height 16
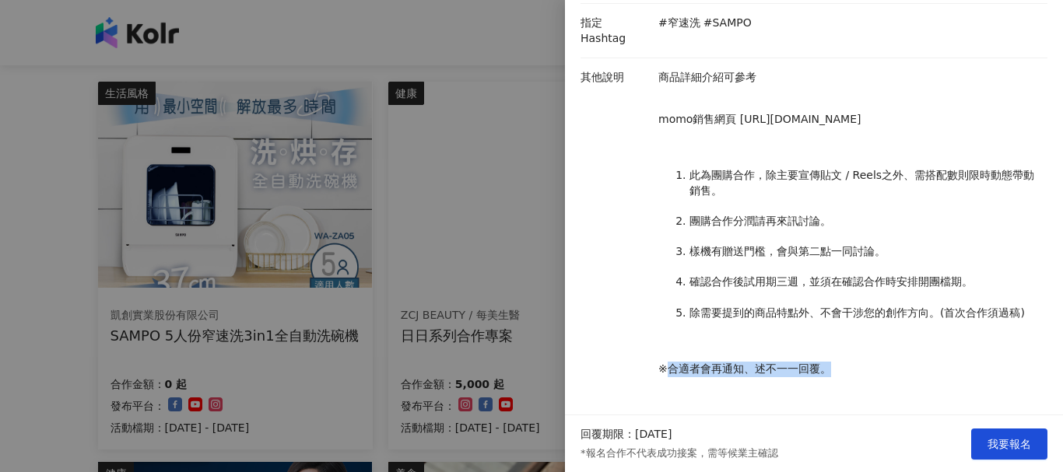
drag, startPoint x: 666, startPoint y: 369, endPoint x: 850, endPoint y: 363, distance: 183.8
click at [850, 363] on p "※合適者會再通知、述不一一回覆。" at bounding box center [848, 370] width 381 height 16
click at [854, 363] on p "※合適者會再通知、述不一一回覆。" at bounding box center [848, 370] width 381 height 16
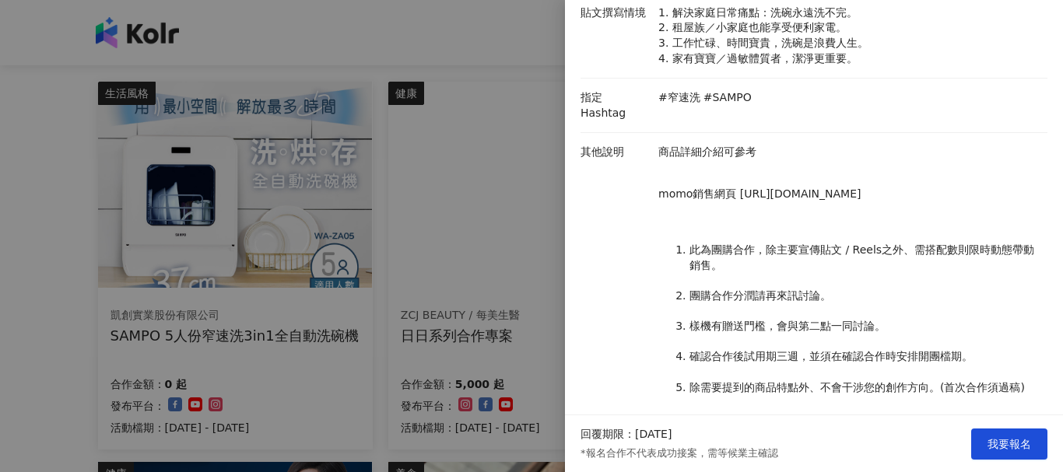
scroll to position [218, 0]
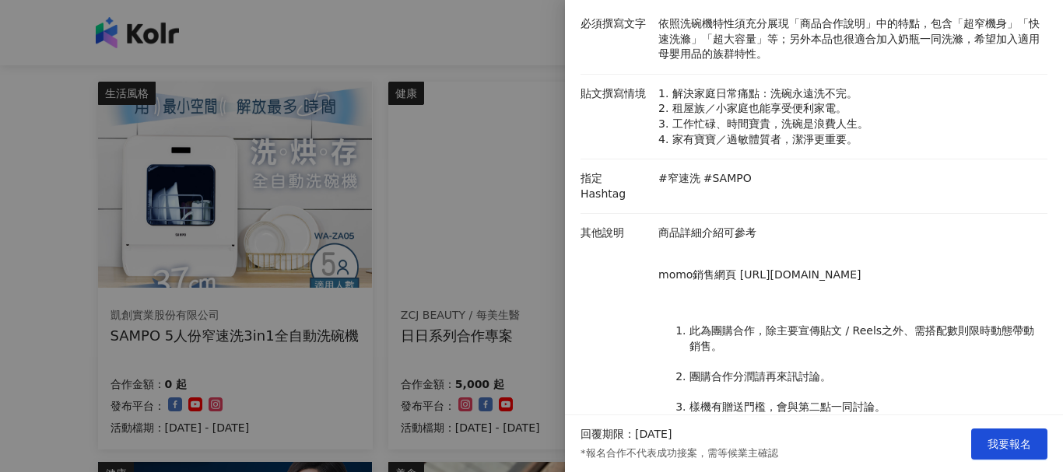
drag, startPoint x: 735, startPoint y: 258, endPoint x: 752, endPoint y: 282, distance: 28.5
click at [752, 282] on p "momo銷售網頁 [URL][DOMAIN_NAME]" at bounding box center [848, 276] width 381 height 16
copy p "[URL][DOMAIN_NAME]"
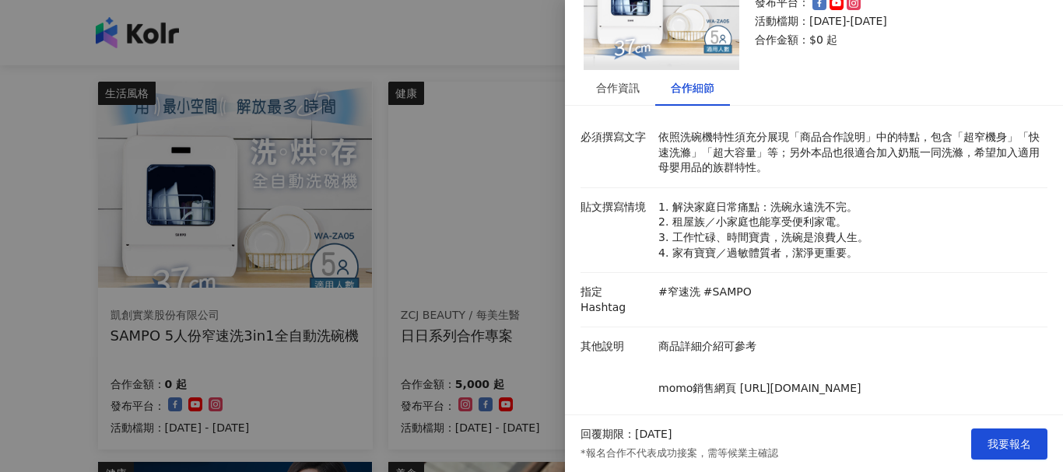
scroll to position [0, 0]
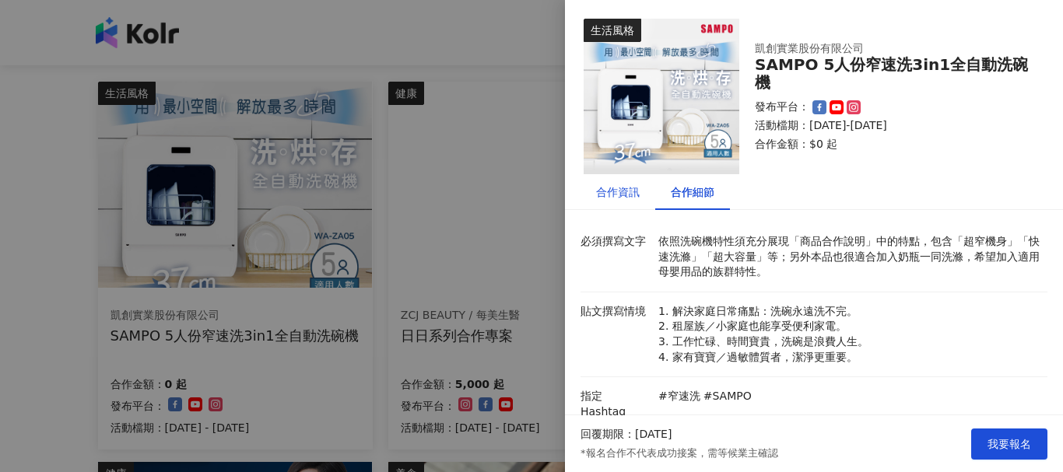
click at [619, 190] on div "合作資訊" at bounding box center [618, 192] width 44 height 17
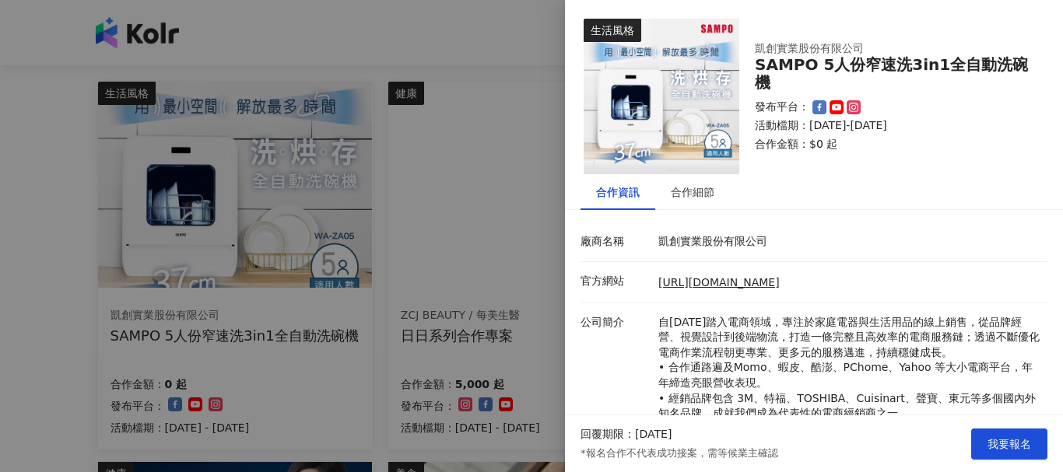
scroll to position [156, 0]
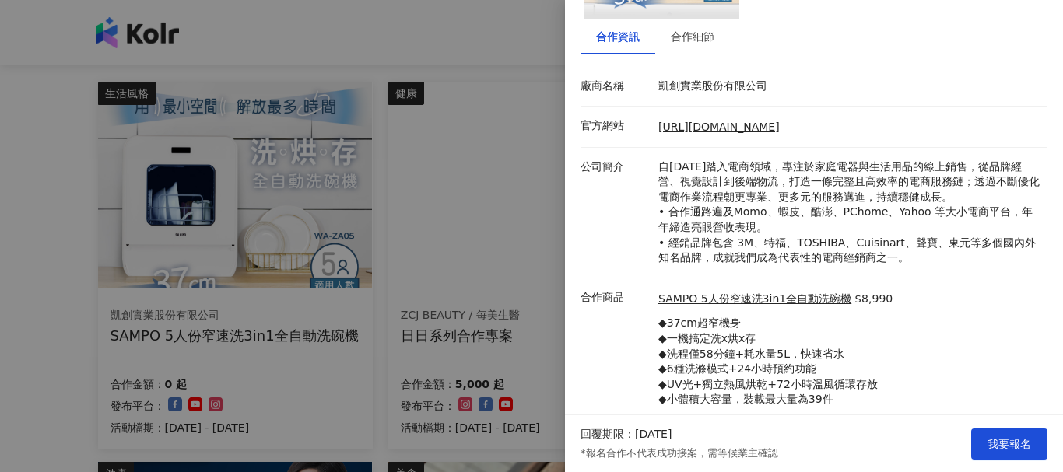
click at [762, 187] on p "自[DATE]踏入電商領域，專注於家庭電器與生活用品的線上銷售，從品牌經營、視覺設計到後端物流，打造一條完整且高效率的電商服務鏈；透過不斷優化電商作業流程朝更…" at bounding box center [848, 213] width 381 height 107
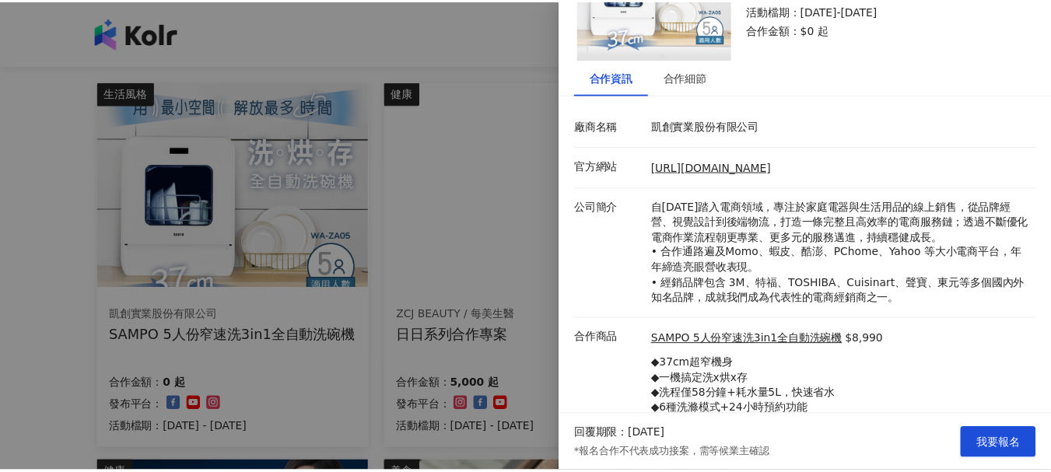
scroll to position [0, 0]
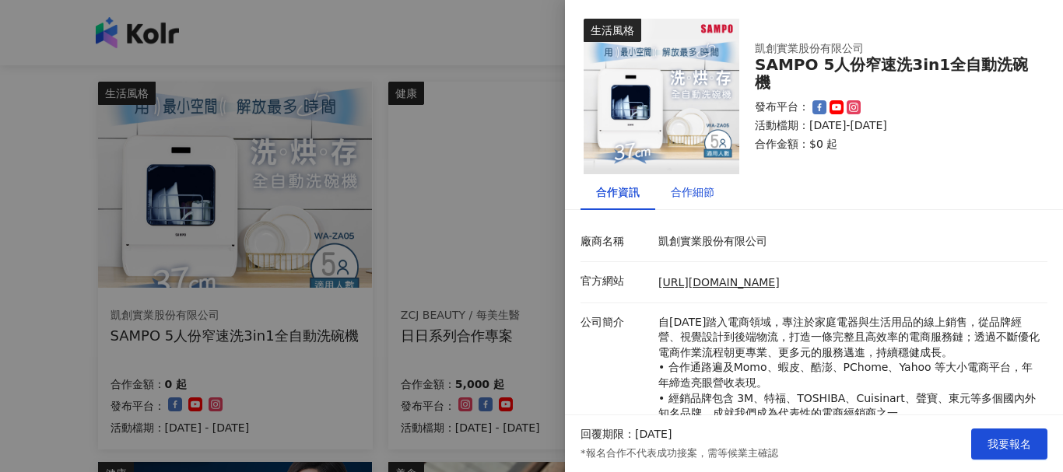
click at [687, 191] on div "合作細節" at bounding box center [693, 192] width 44 height 17
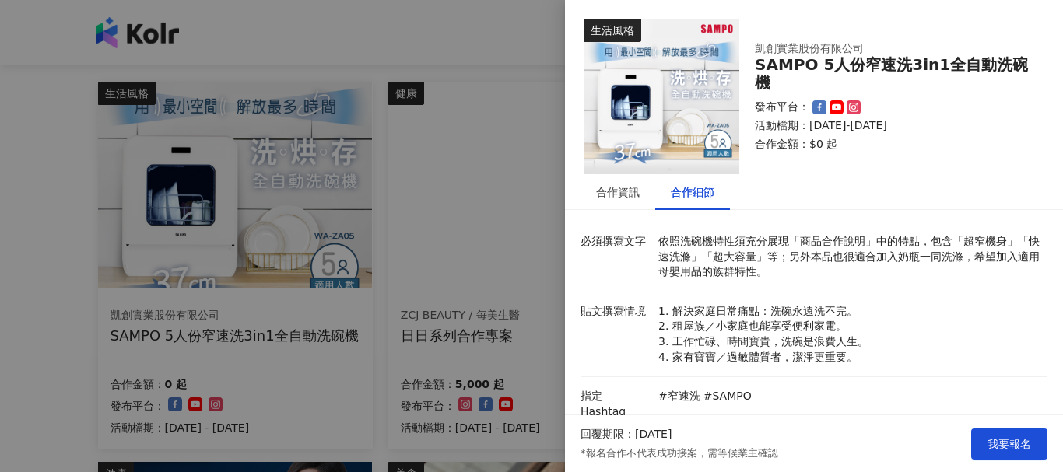
click at [0, 150] on div at bounding box center [531, 236] width 1063 height 472
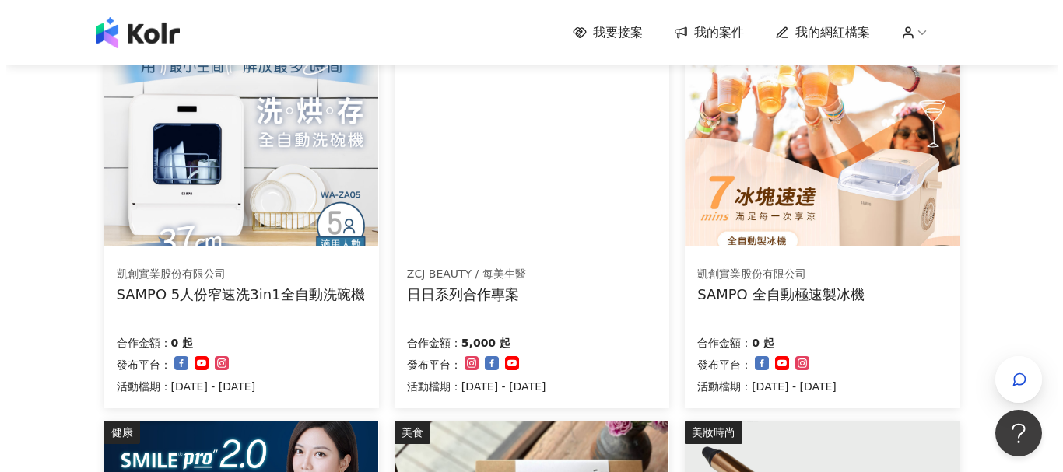
scroll to position [233, 0]
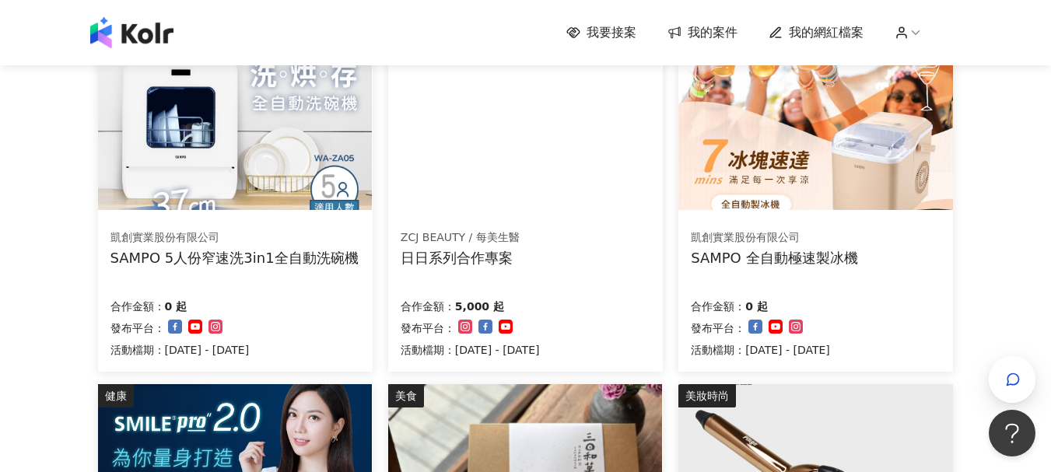
click at [767, 118] on img at bounding box center [816, 107] width 274 height 206
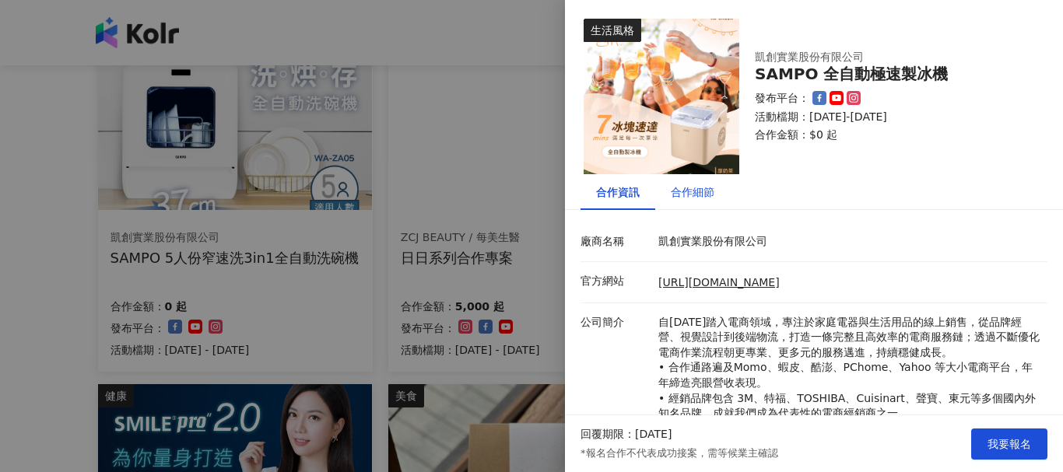
click at [689, 188] on div "合作細節" at bounding box center [693, 192] width 44 height 17
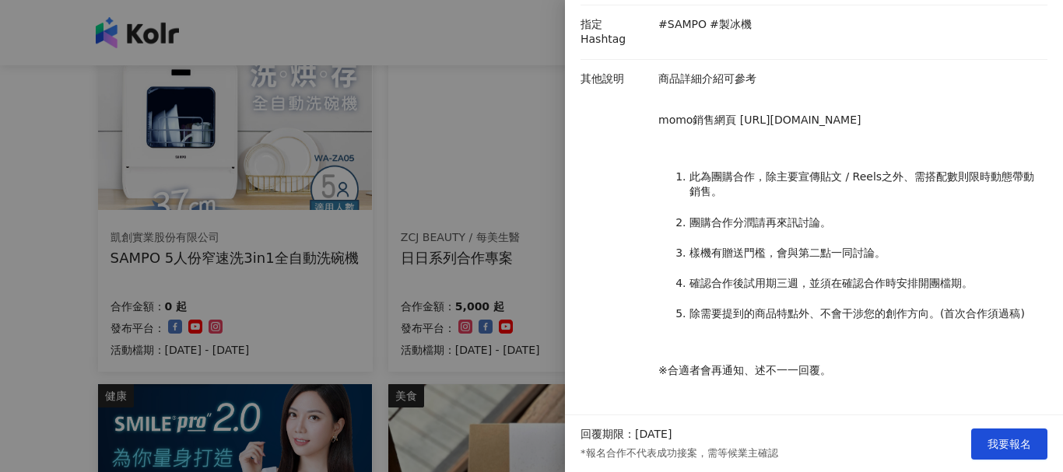
scroll to position [358, 0]
click at [19, 201] on div at bounding box center [531, 236] width 1063 height 472
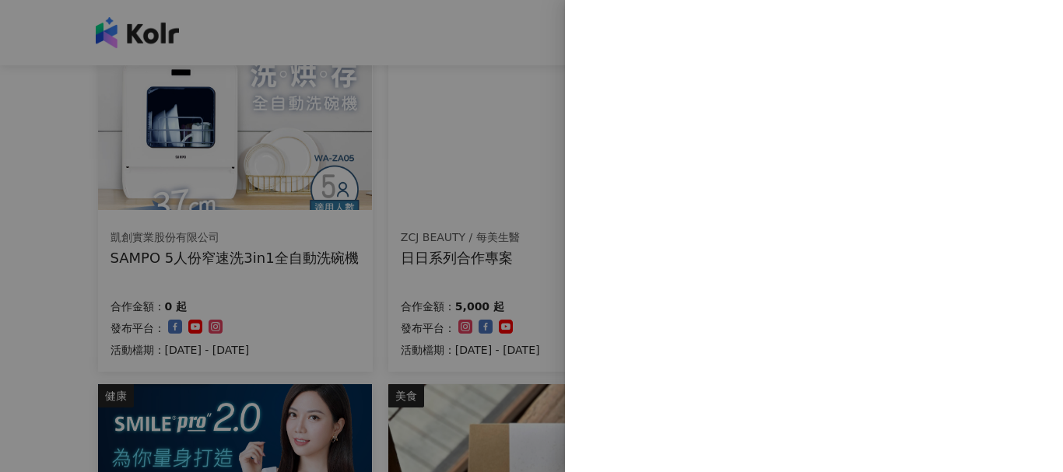
scroll to position [0, 0]
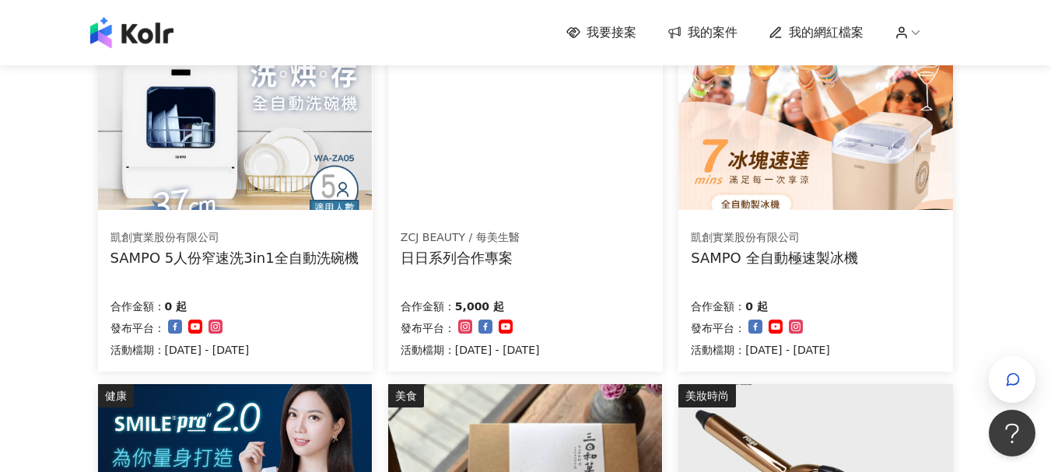
click at [217, 170] on img at bounding box center [235, 107] width 274 height 206
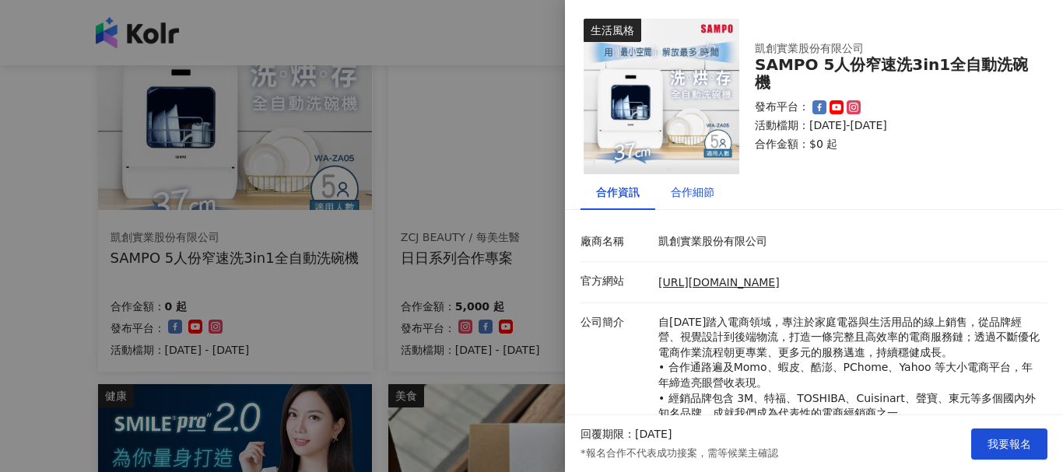
click at [697, 190] on div "合作細節" at bounding box center [693, 192] width 44 height 17
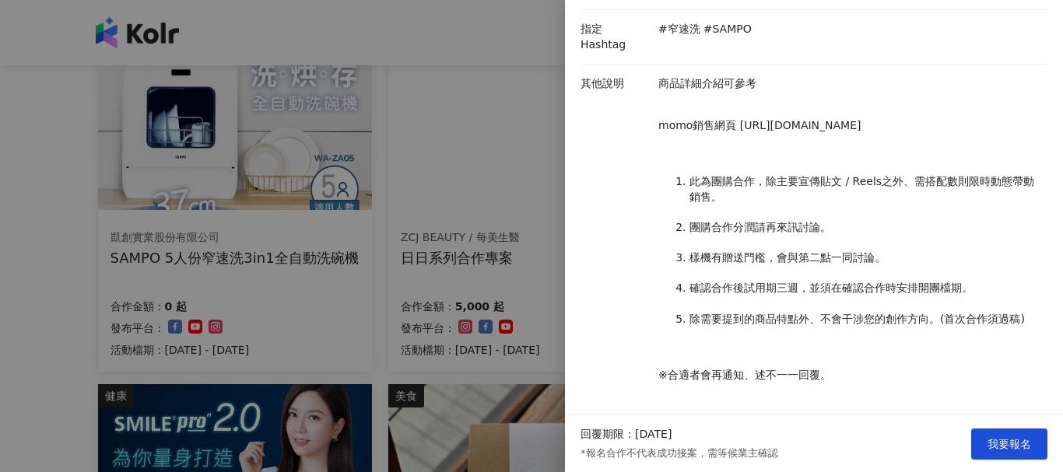
scroll to position [374, 0]
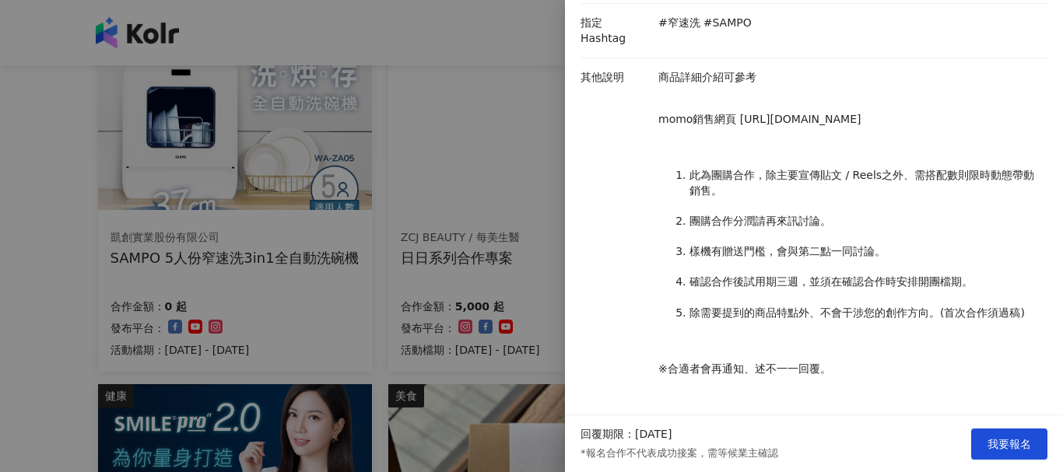
click at [13, 209] on div at bounding box center [531, 236] width 1063 height 472
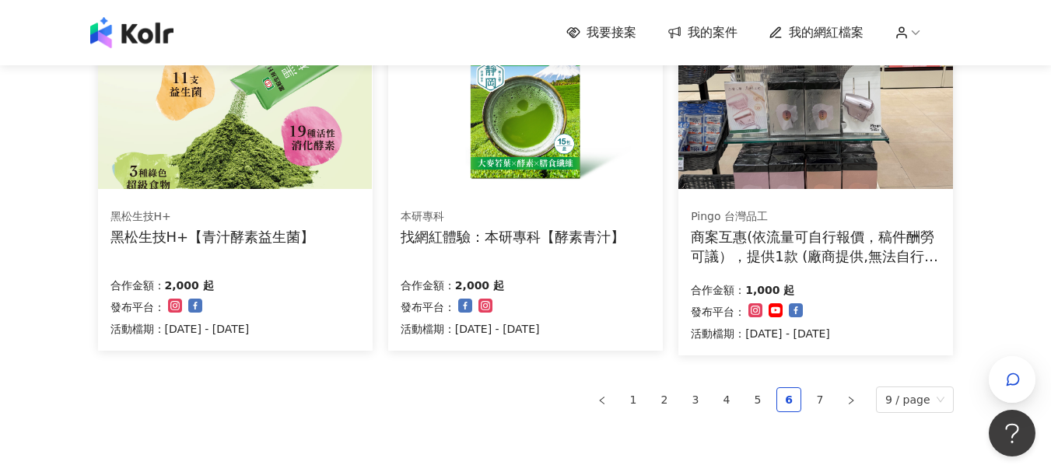
scroll to position [1090, 0]
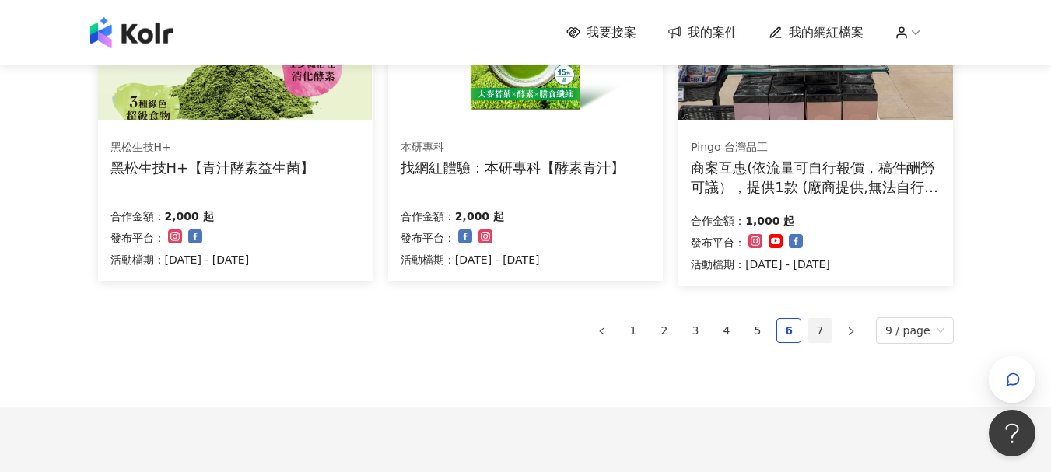
click at [823, 332] on link "7" at bounding box center [820, 330] width 23 height 23
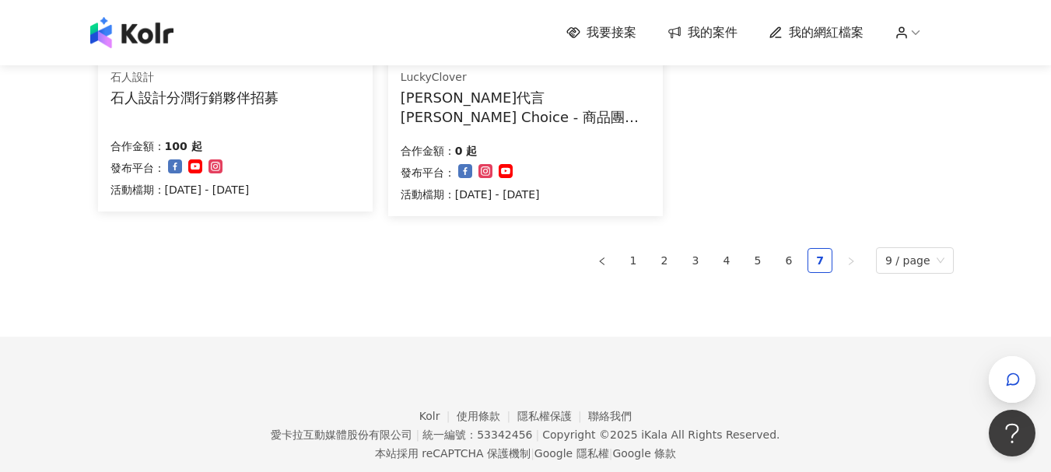
scroll to position [778, 0]
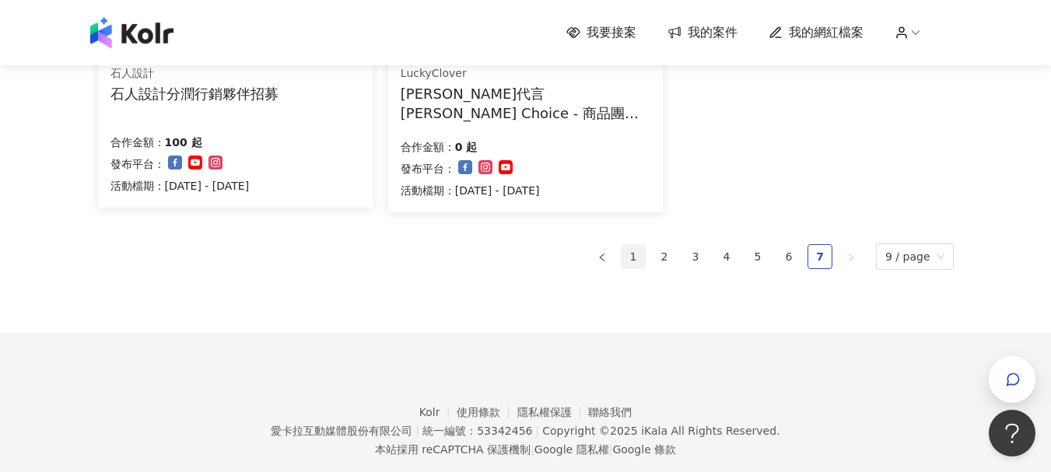
click at [634, 259] on link "1" at bounding box center [633, 256] width 23 height 23
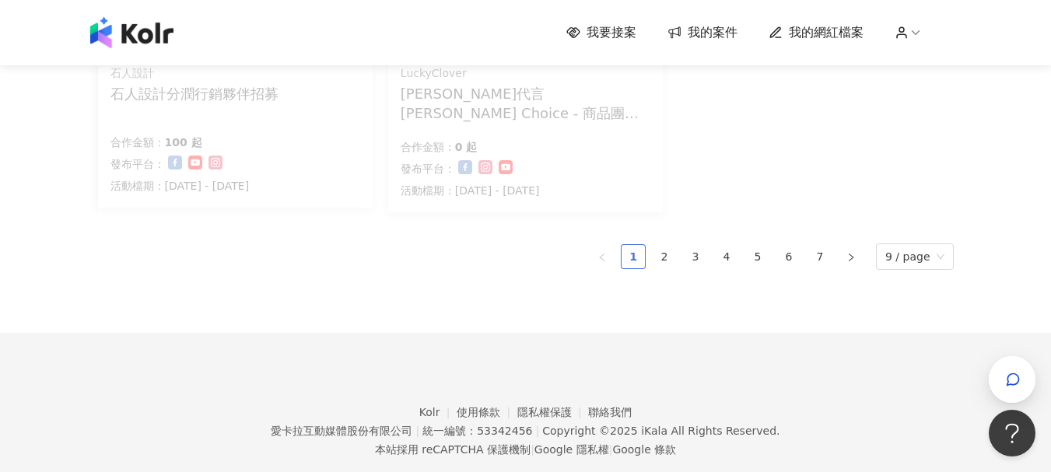
click at [645, 254] on link "1" at bounding box center [633, 256] width 23 height 23
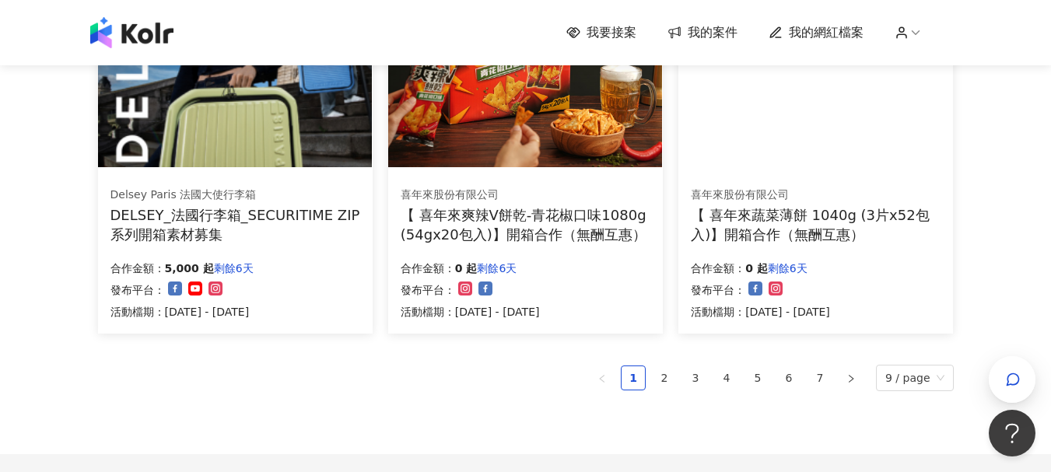
scroll to position [1167, 0]
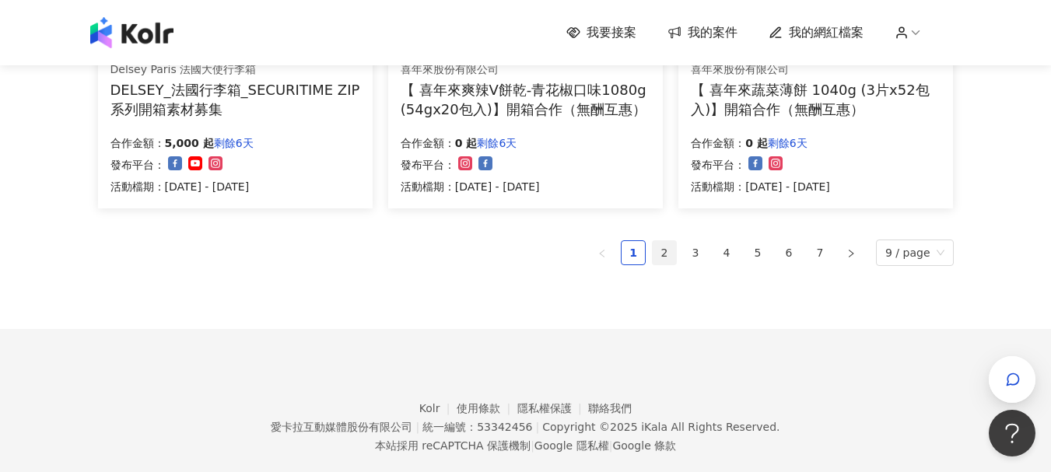
click at [661, 251] on link "2" at bounding box center [664, 252] width 23 height 23
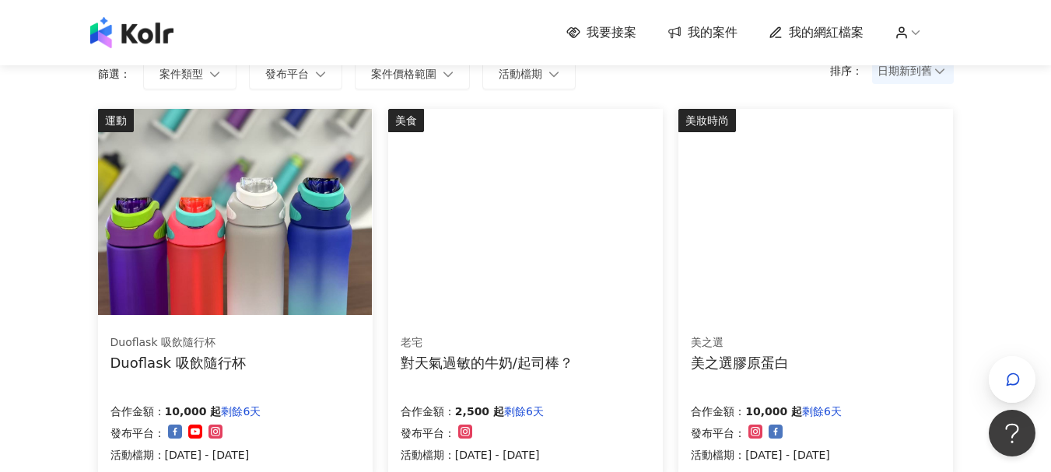
scroll to position [156, 0]
